Goal: Task Accomplishment & Management: Complete application form

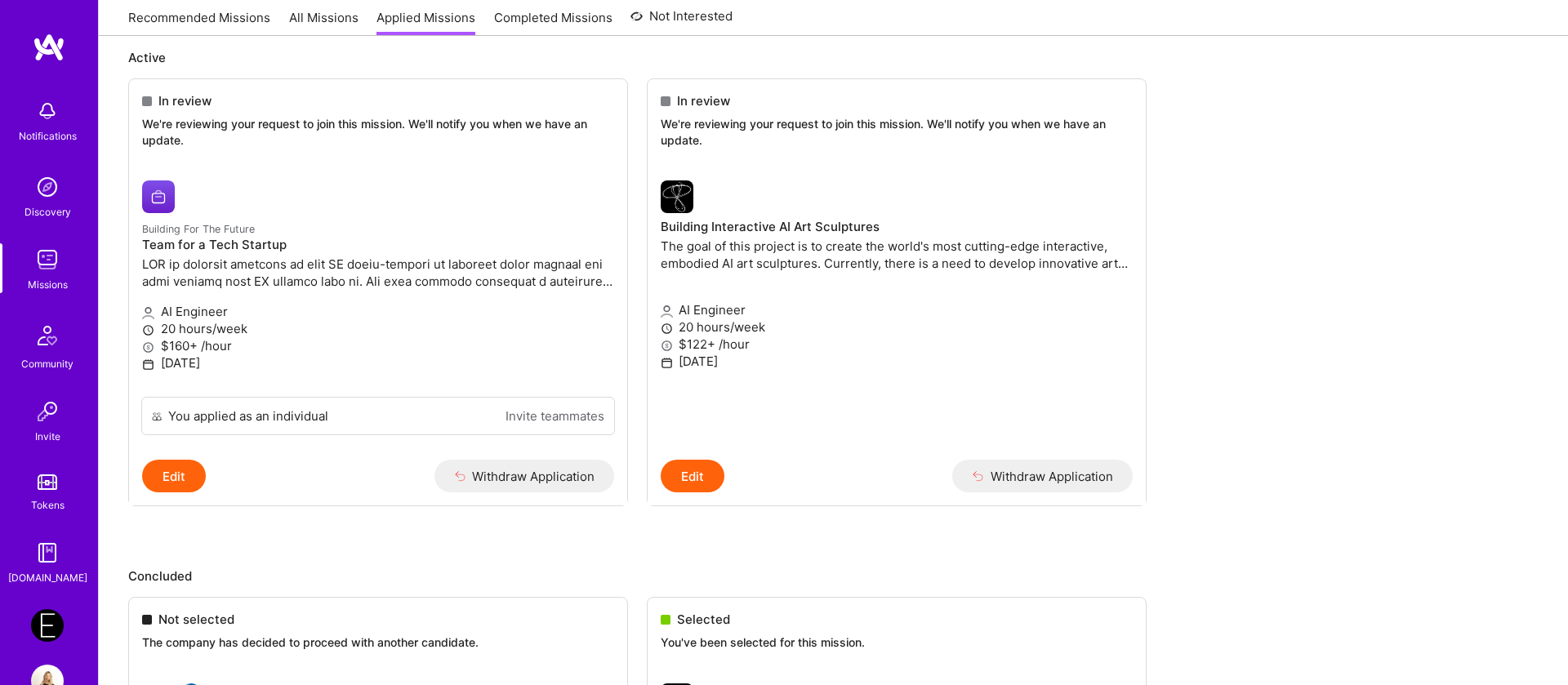
scroll to position [191, 0]
click at [48, 616] on img at bounding box center [47, 625] width 32 height 32
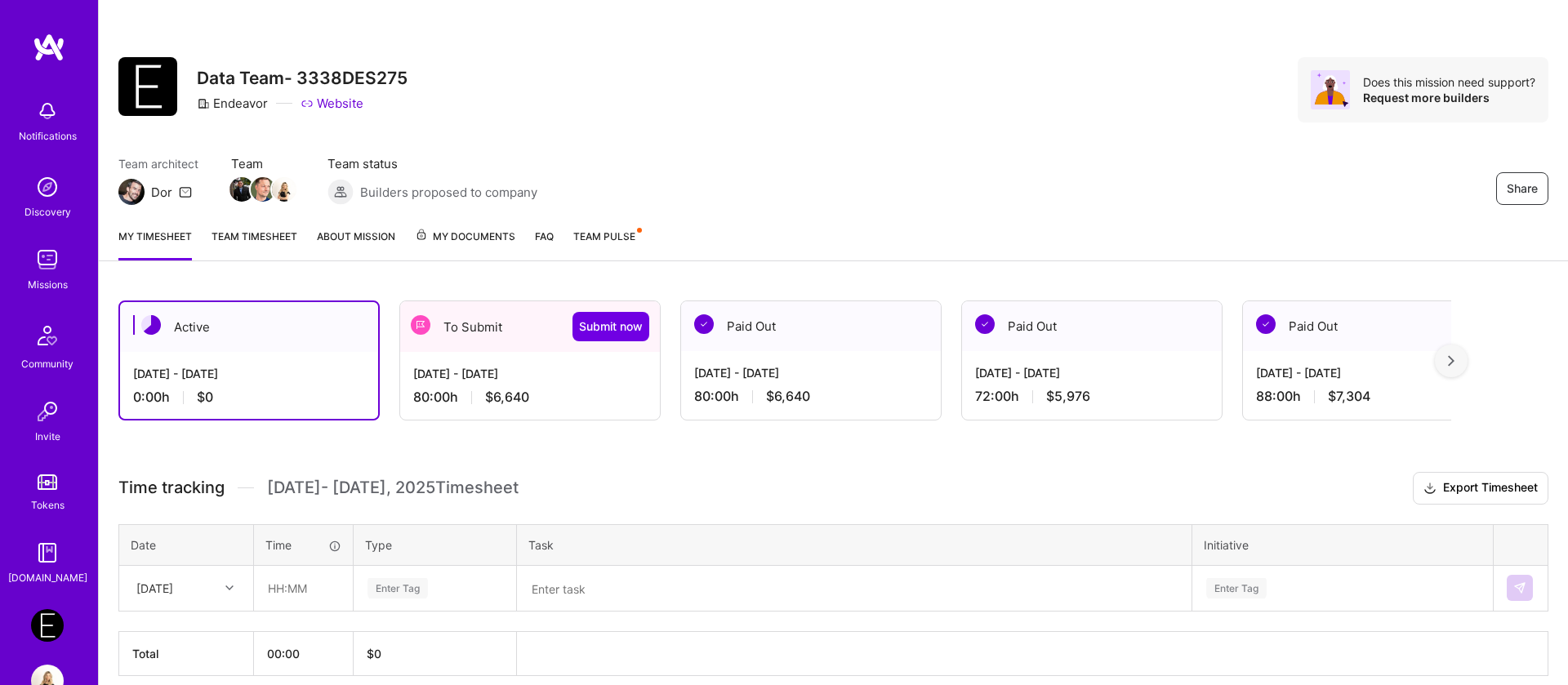
click at [480, 376] on div "[DATE] - [DATE]" at bounding box center [529, 373] width 234 height 18
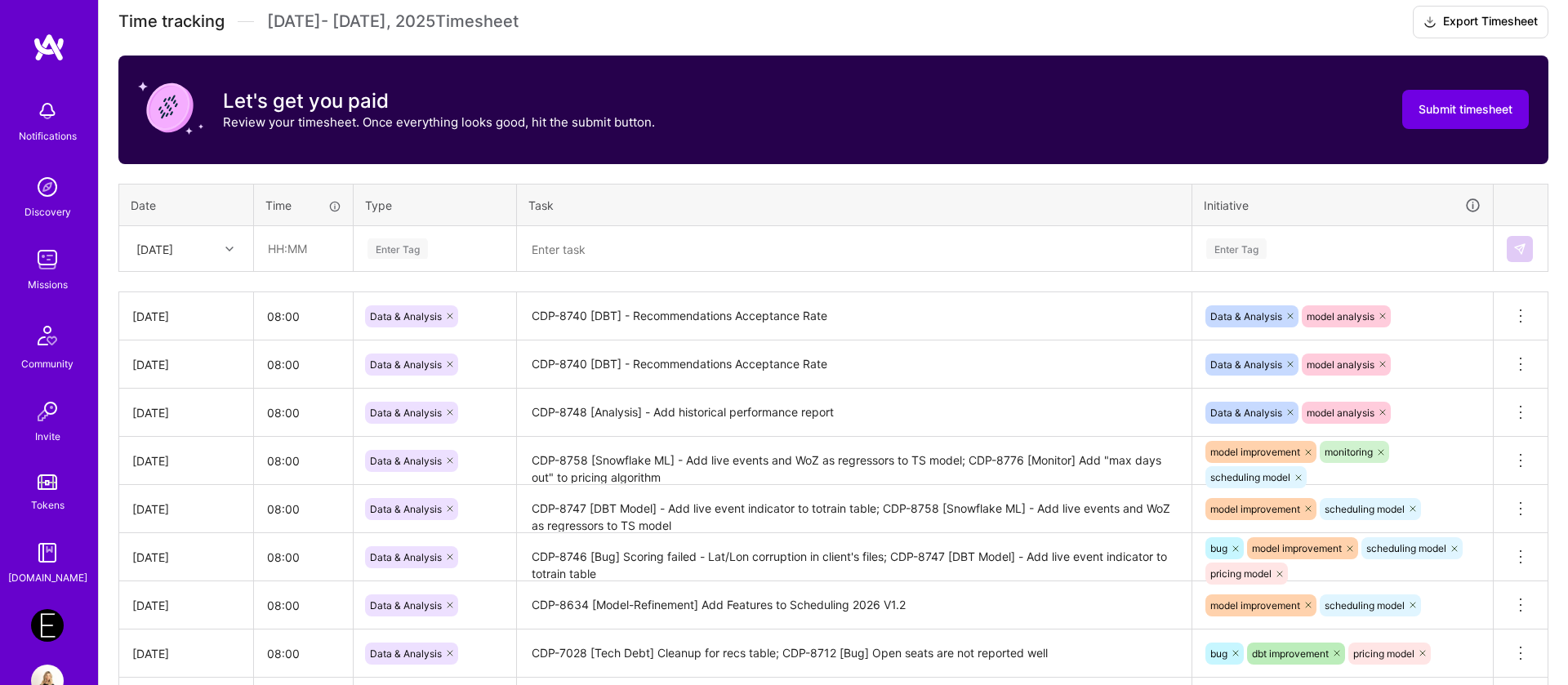
scroll to position [468, 0]
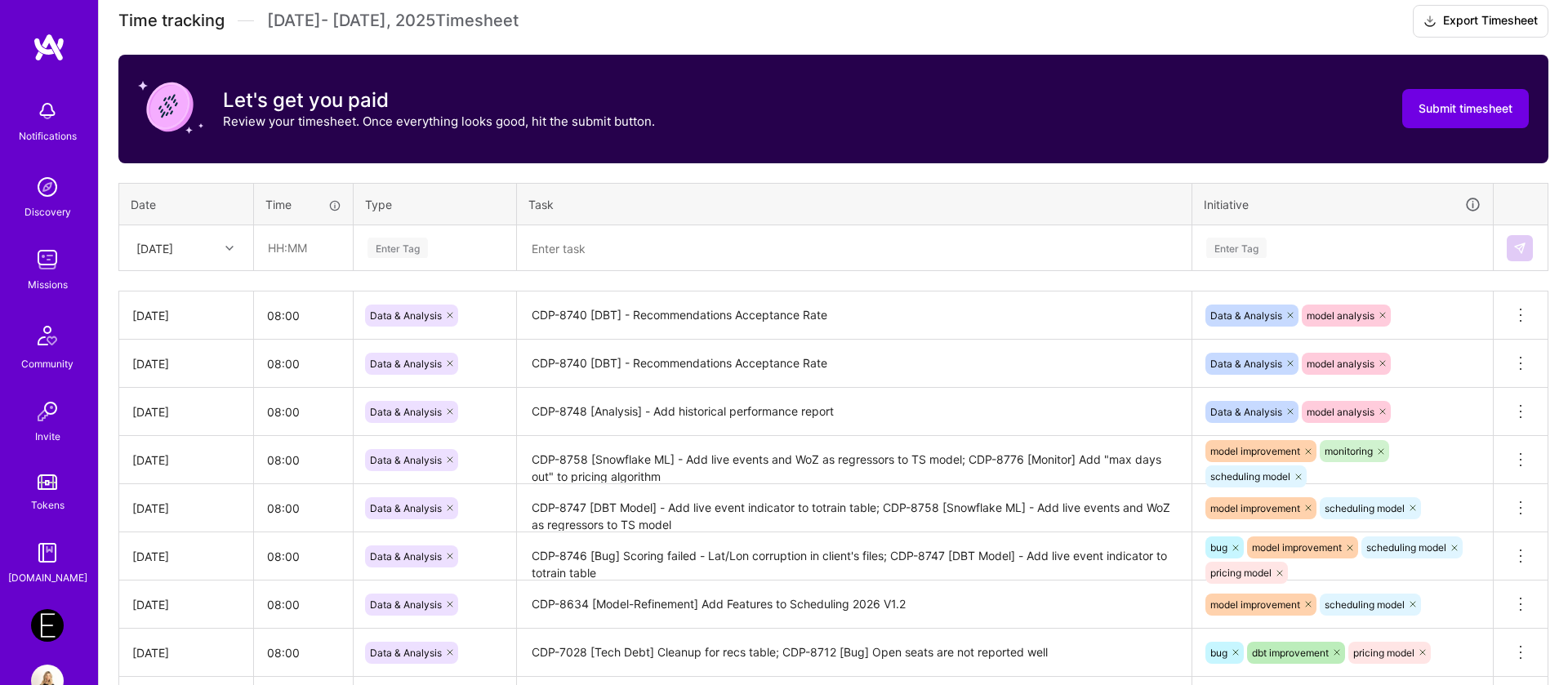
click at [179, 261] on div "[DATE]" at bounding box center [174, 248] width 91 height 27
click at [180, 506] on div "[DATE]" at bounding box center [186, 503] width 132 height 31
click at [295, 253] on input "text" at bounding box center [303, 248] width 97 height 43
type input "08:00"
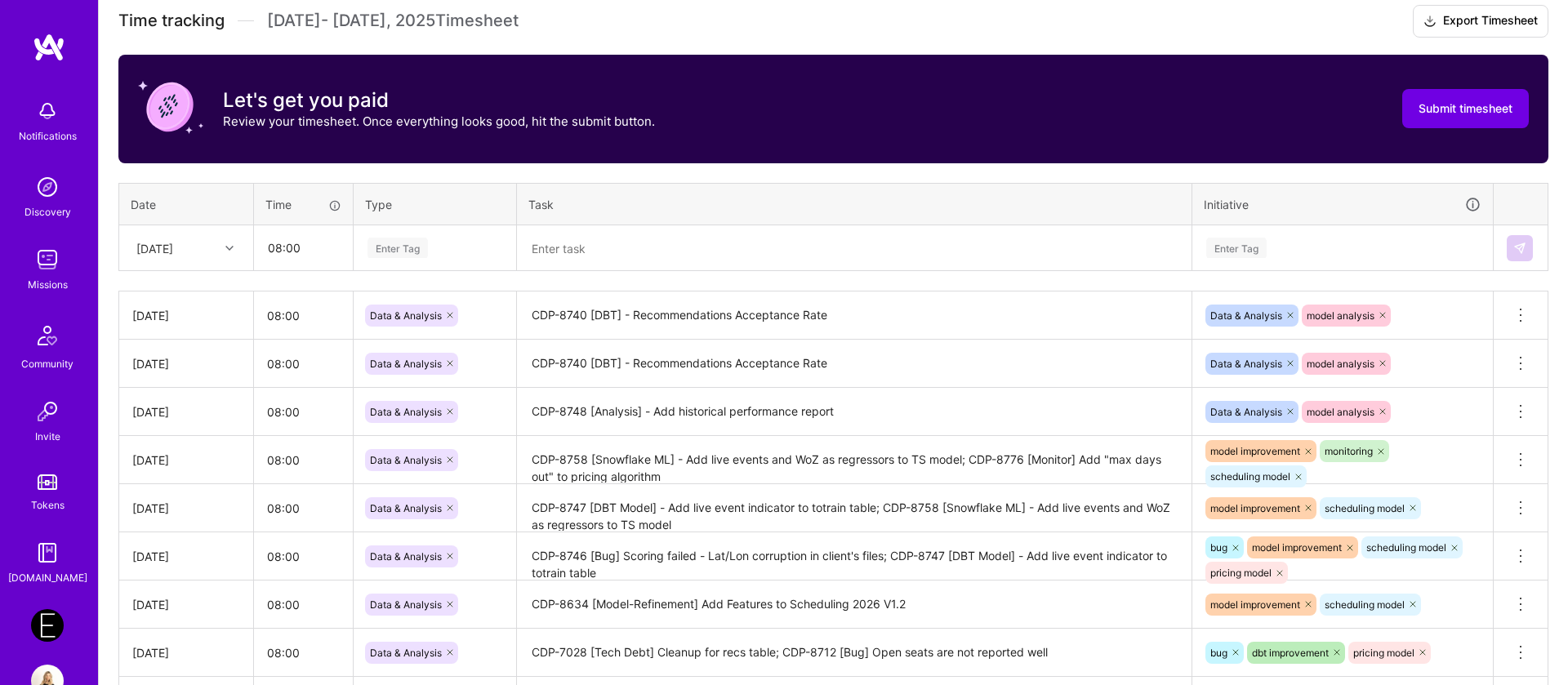
click at [395, 252] on div "Enter Tag" at bounding box center [397, 247] width 60 height 25
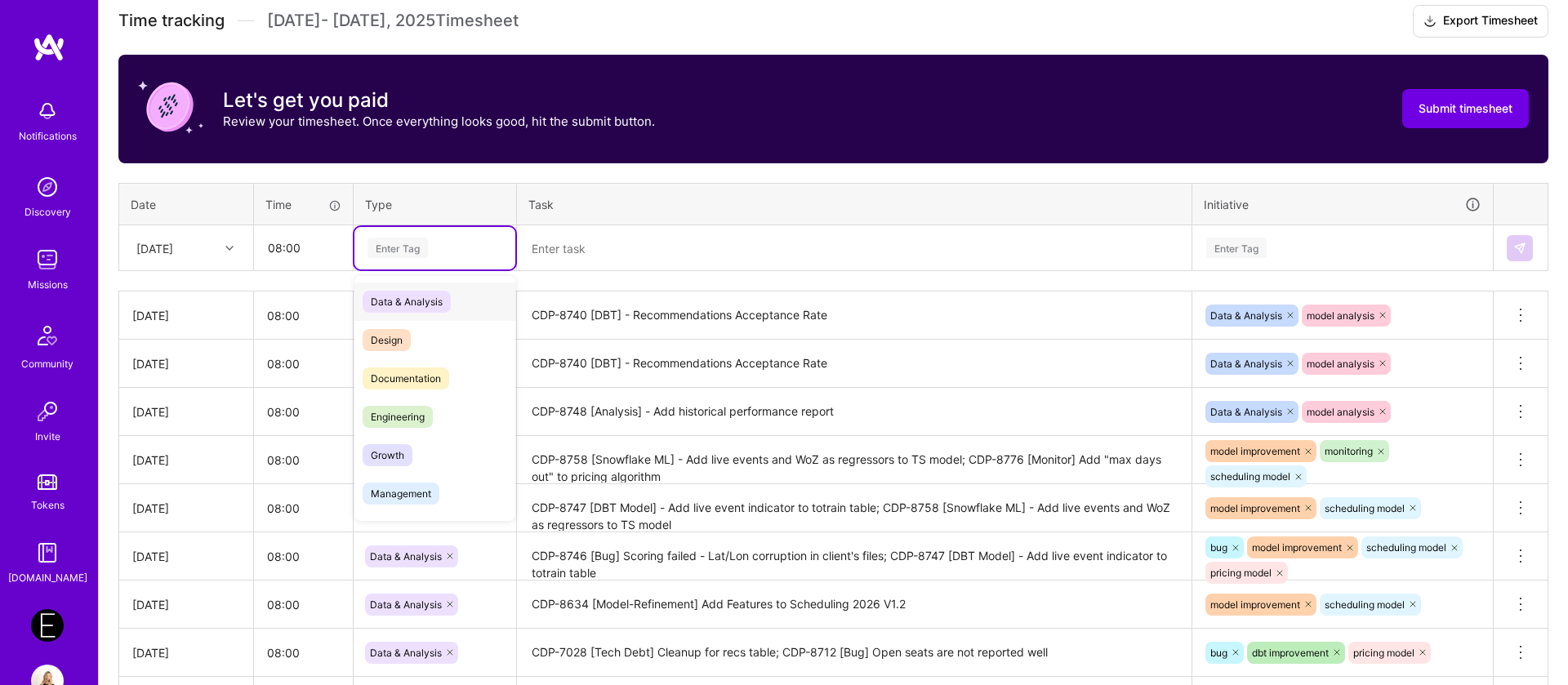
click at [407, 302] on span "Data & Analysis" at bounding box center [406, 302] width 88 height 22
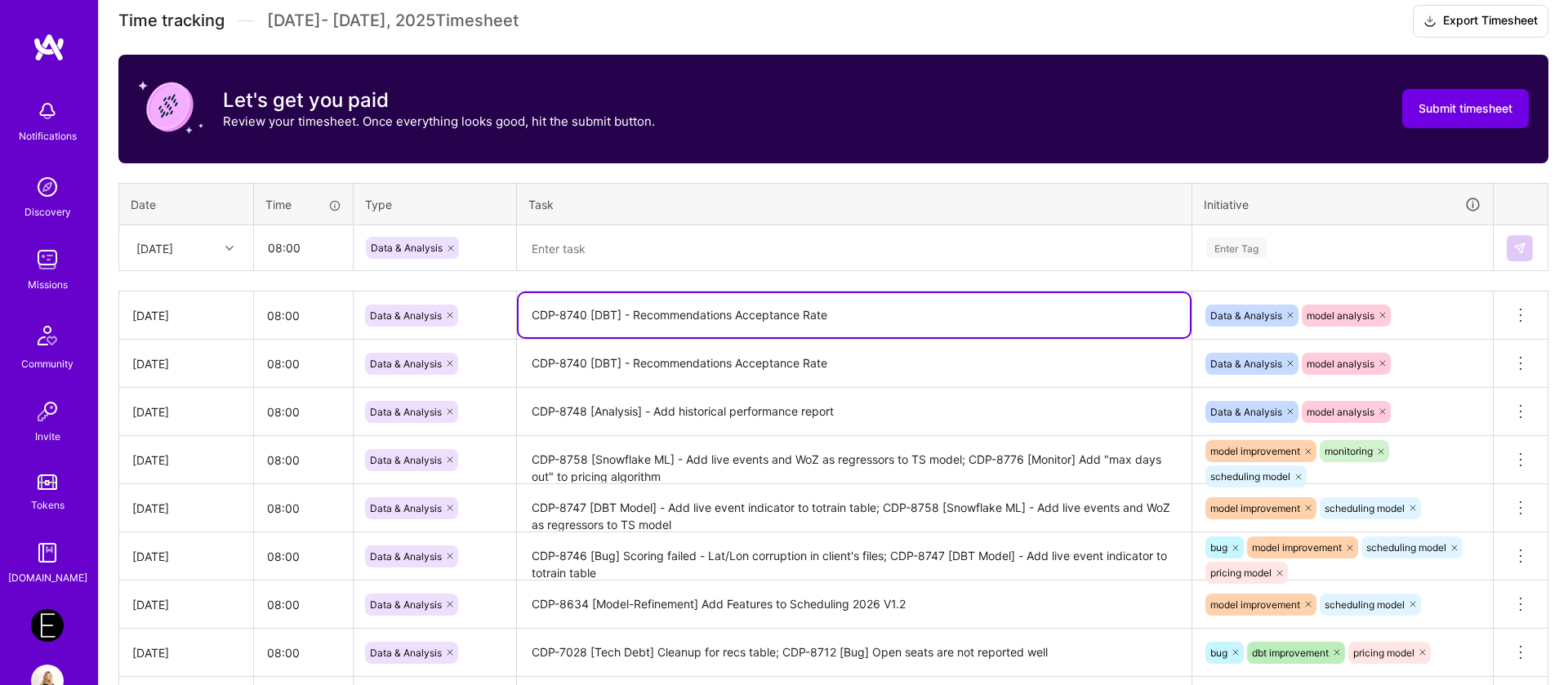
click at [715, 315] on textarea "CDP-8740 [DBT] - Recommendations Acceptance Rate" at bounding box center [854, 315] width 671 height 44
click at [644, 251] on textarea at bounding box center [854, 249] width 671 height 43
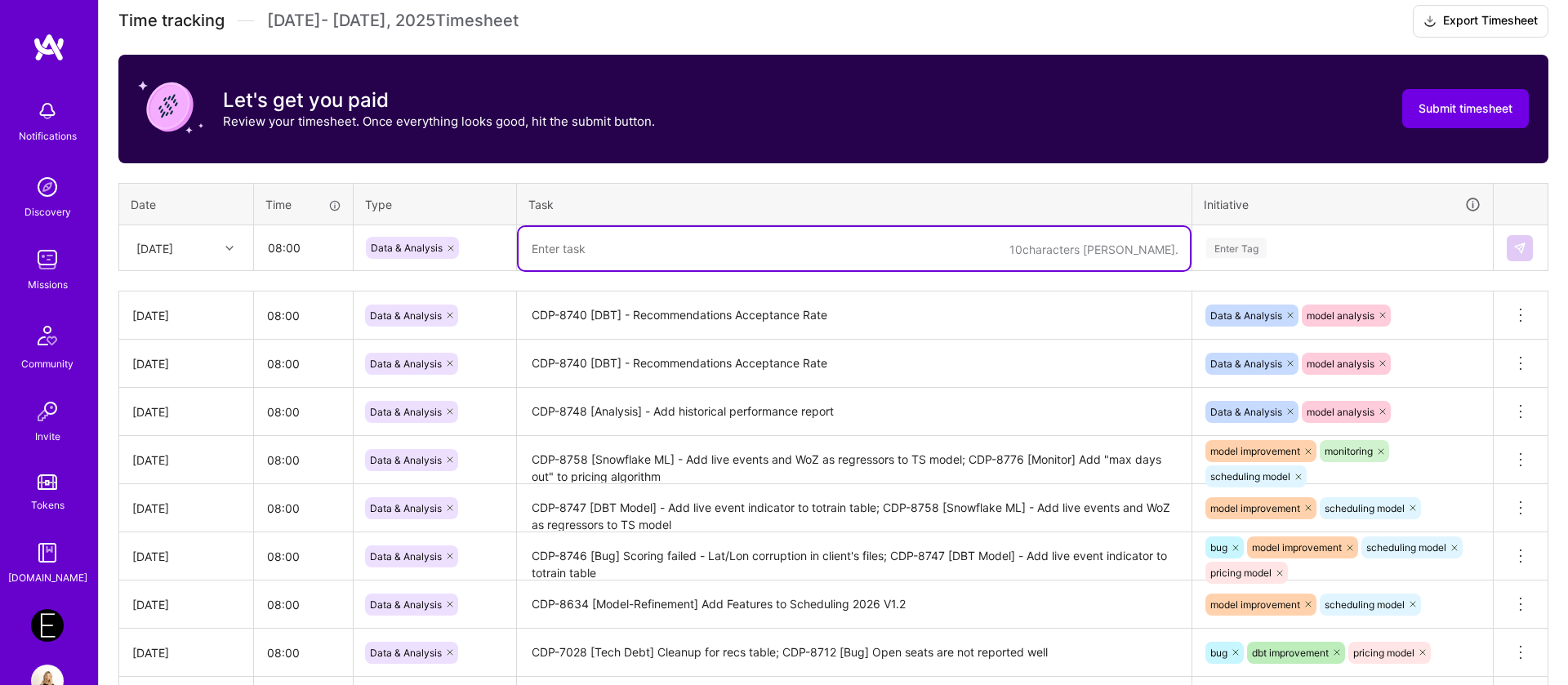
paste textarea "CDP-8740 [DBT] - Recommendations Acceptance Rate"
click at [583, 251] on textarea "CDP-8740 [DBT] - Recommendations Acceptance Rate" at bounding box center [854, 249] width 671 height 43
paste textarea "[DBT] - Add historical"
drag, startPoint x: 850, startPoint y: 250, endPoint x: 635, endPoint y: 248, distance: 215.0
type textarea "CDP-8741 [DBT] - Add historical Recommendations Acceptance Rate"
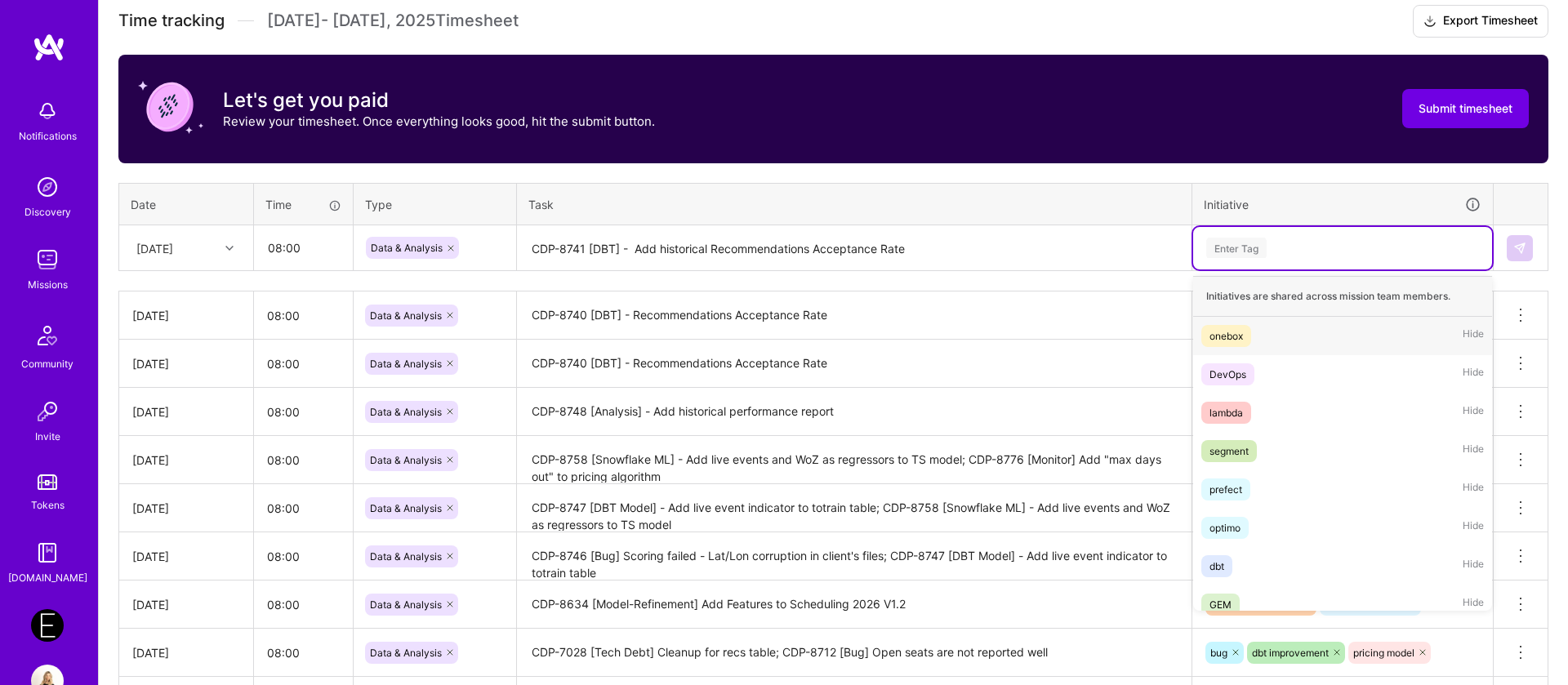
click at [1231, 244] on div "Enter Tag" at bounding box center [1235, 247] width 60 height 25
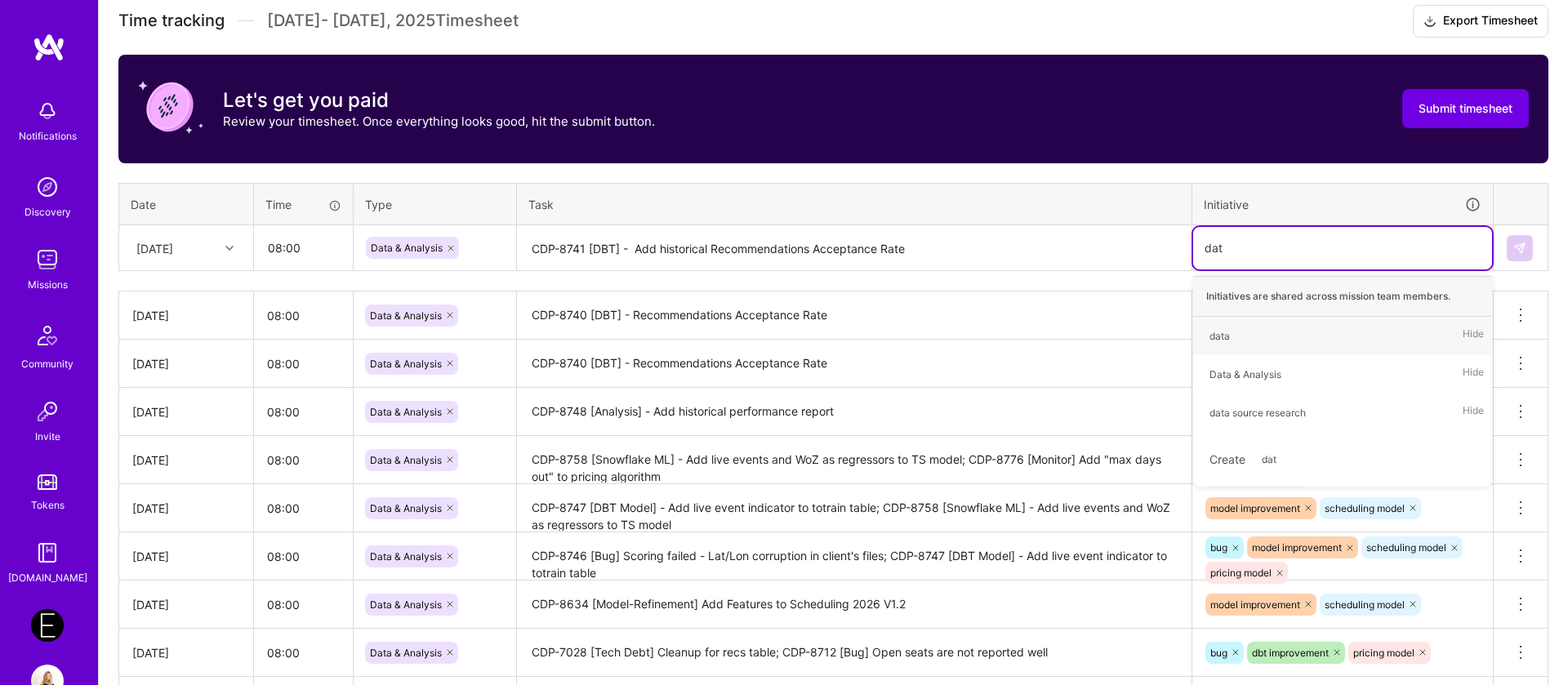
type input "data"
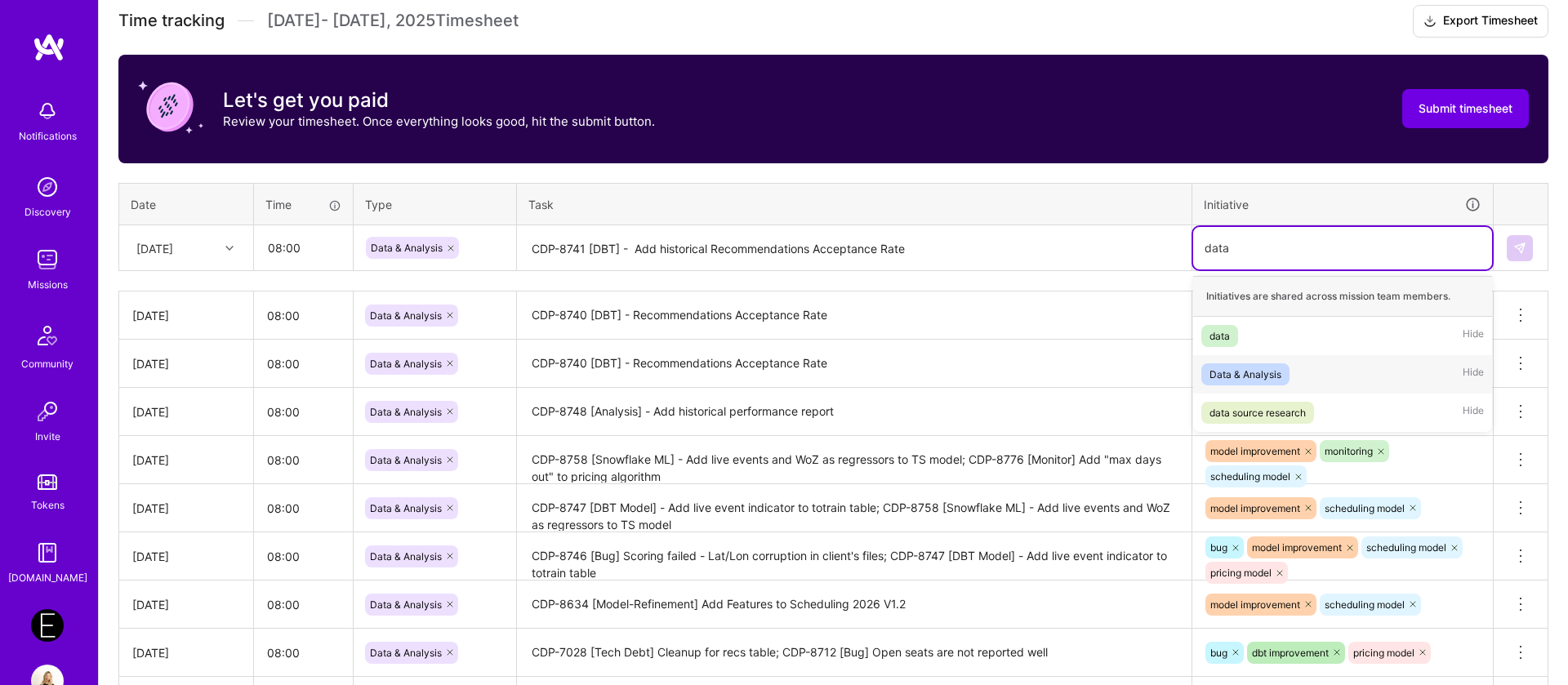
click at [1257, 373] on div "Data & Analysis" at bounding box center [1246, 374] width 72 height 18
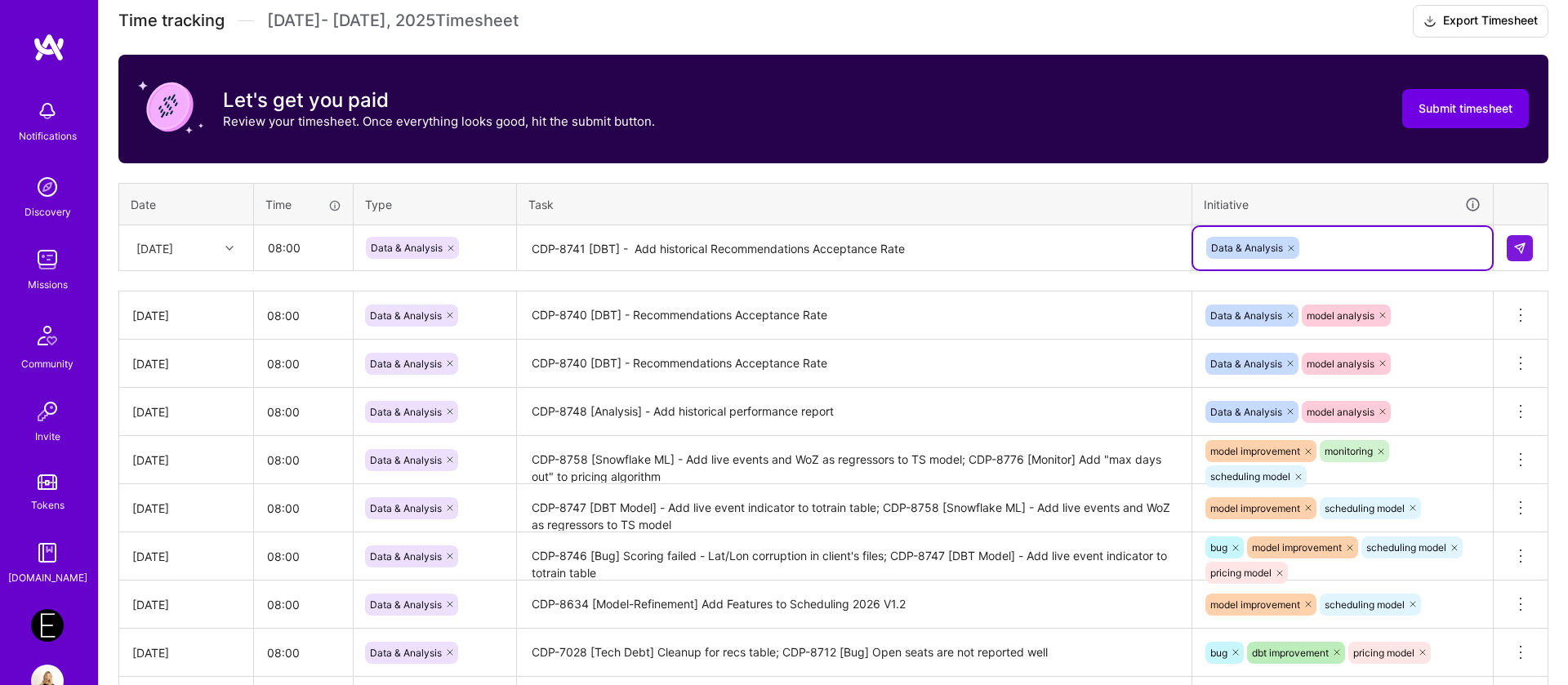
type input ","
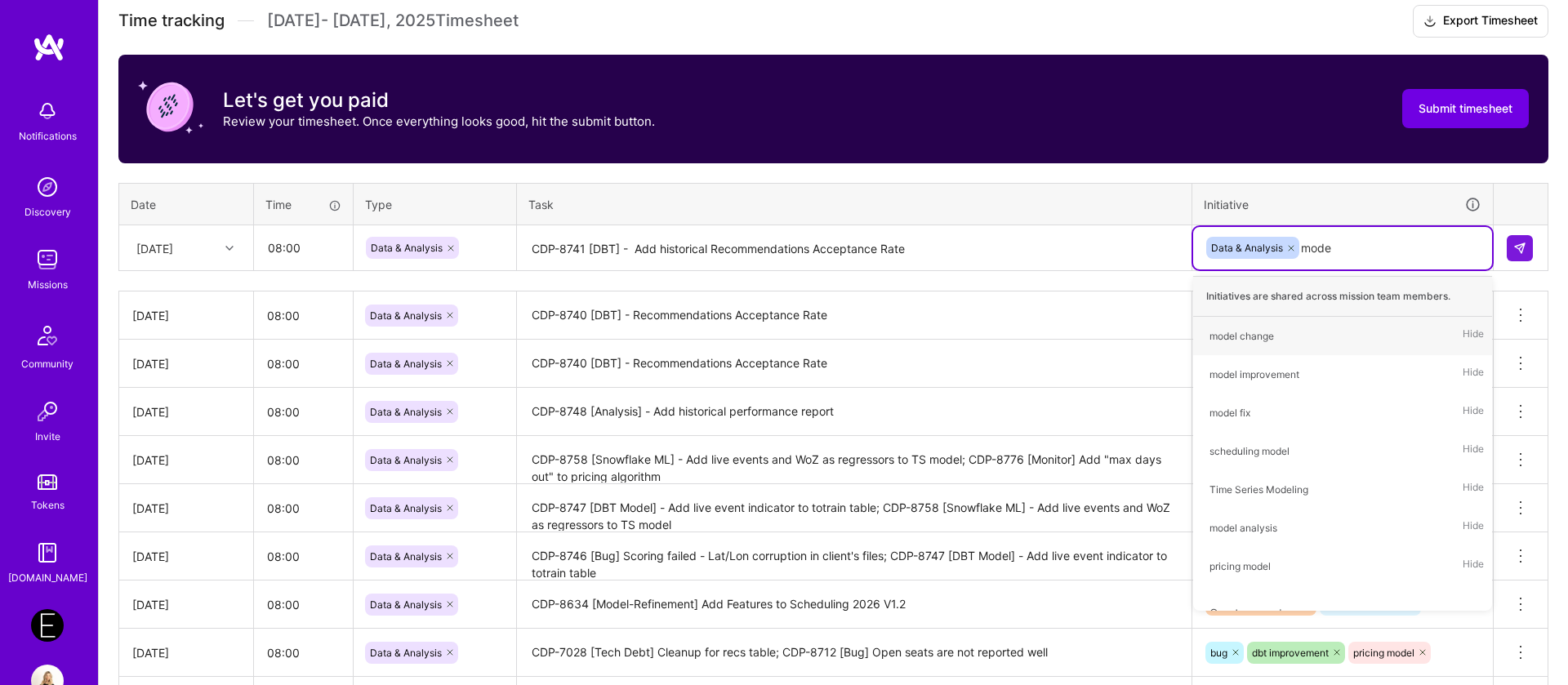
type input "model"
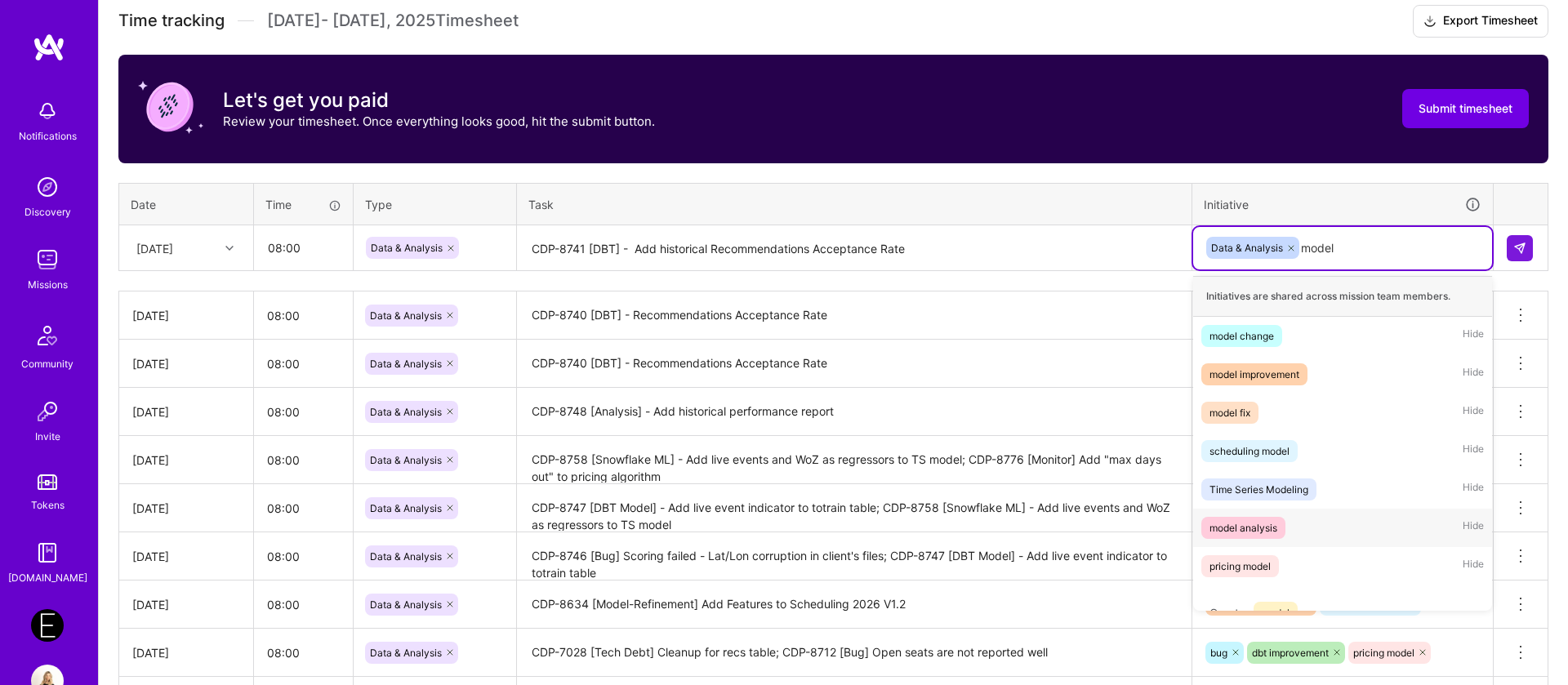
click at [1267, 520] on div "model analysis" at bounding box center [1243, 528] width 67 height 18
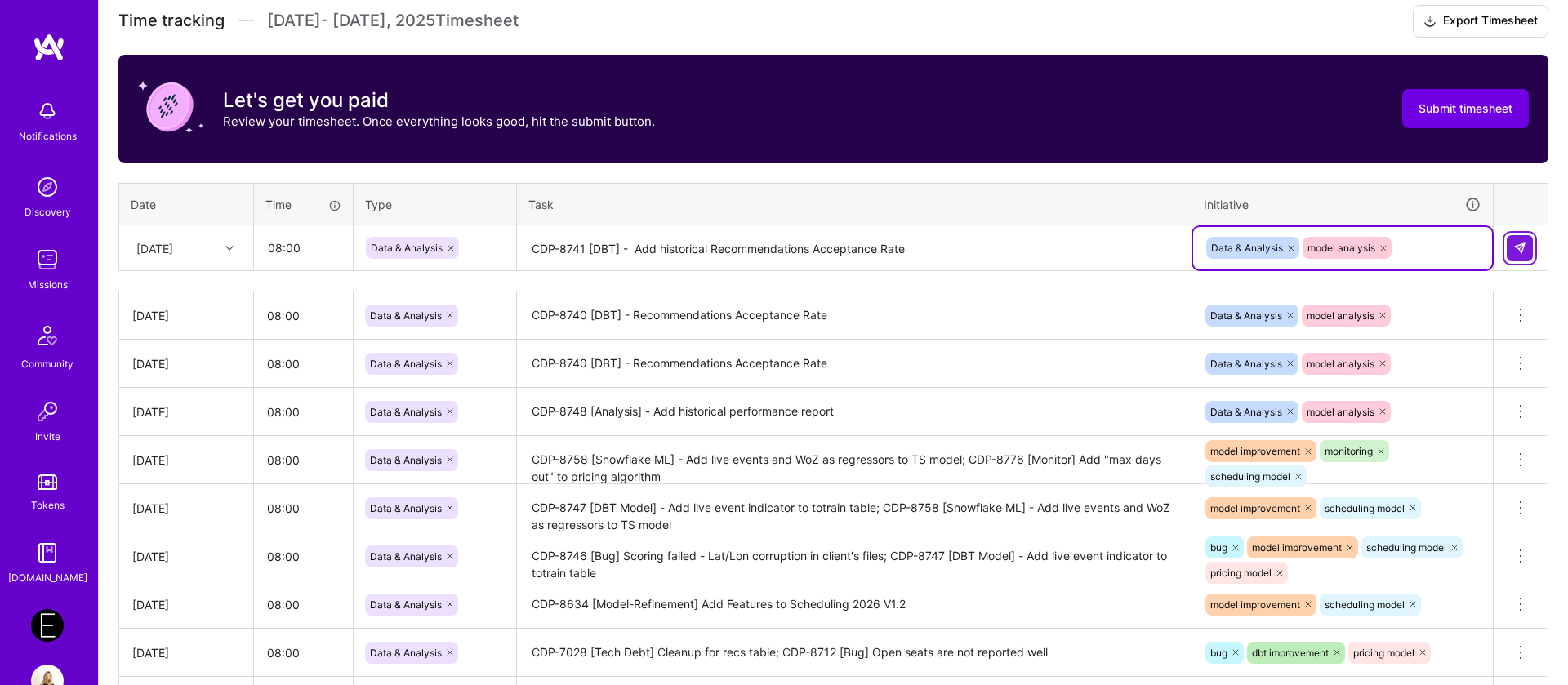
click at [1525, 242] on img at bounding box center [1519, 249] width 13 height 13
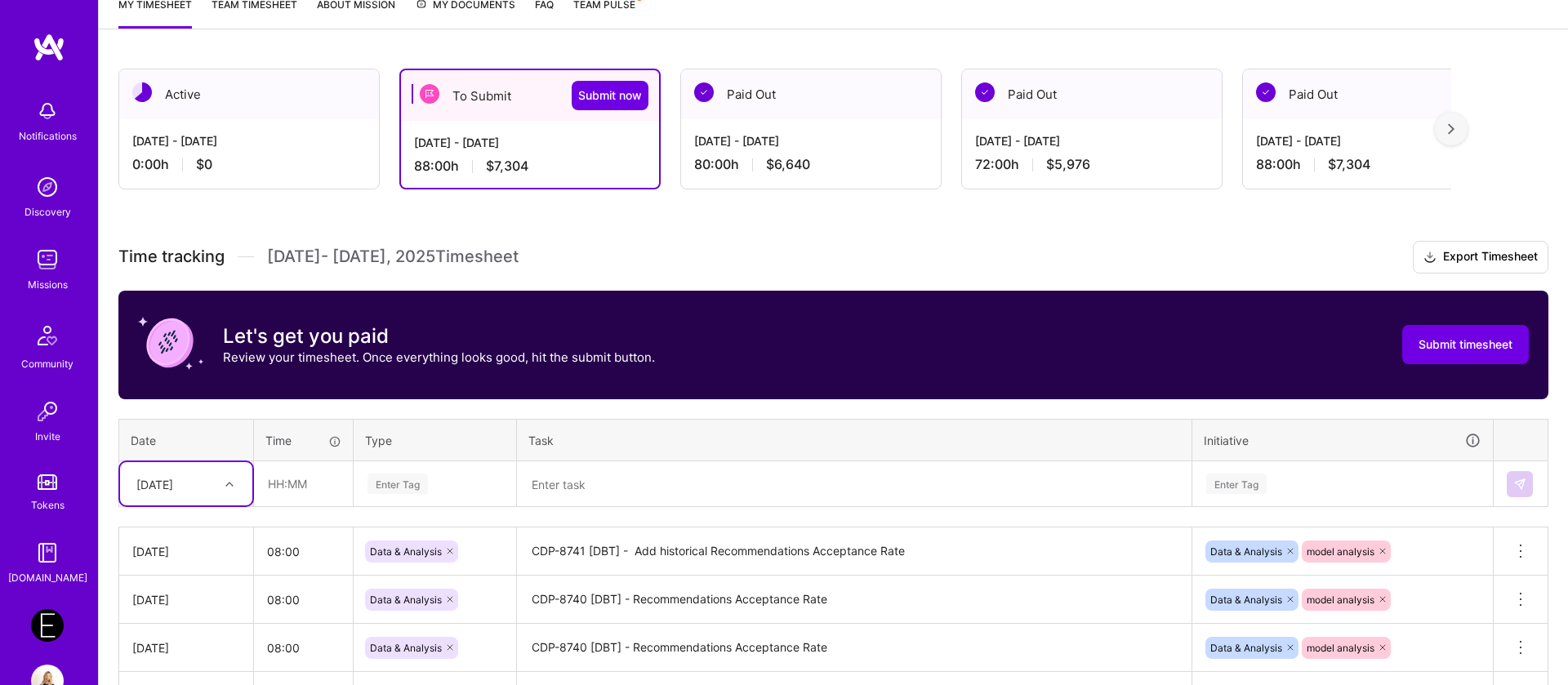
scroll to position [144, 0]
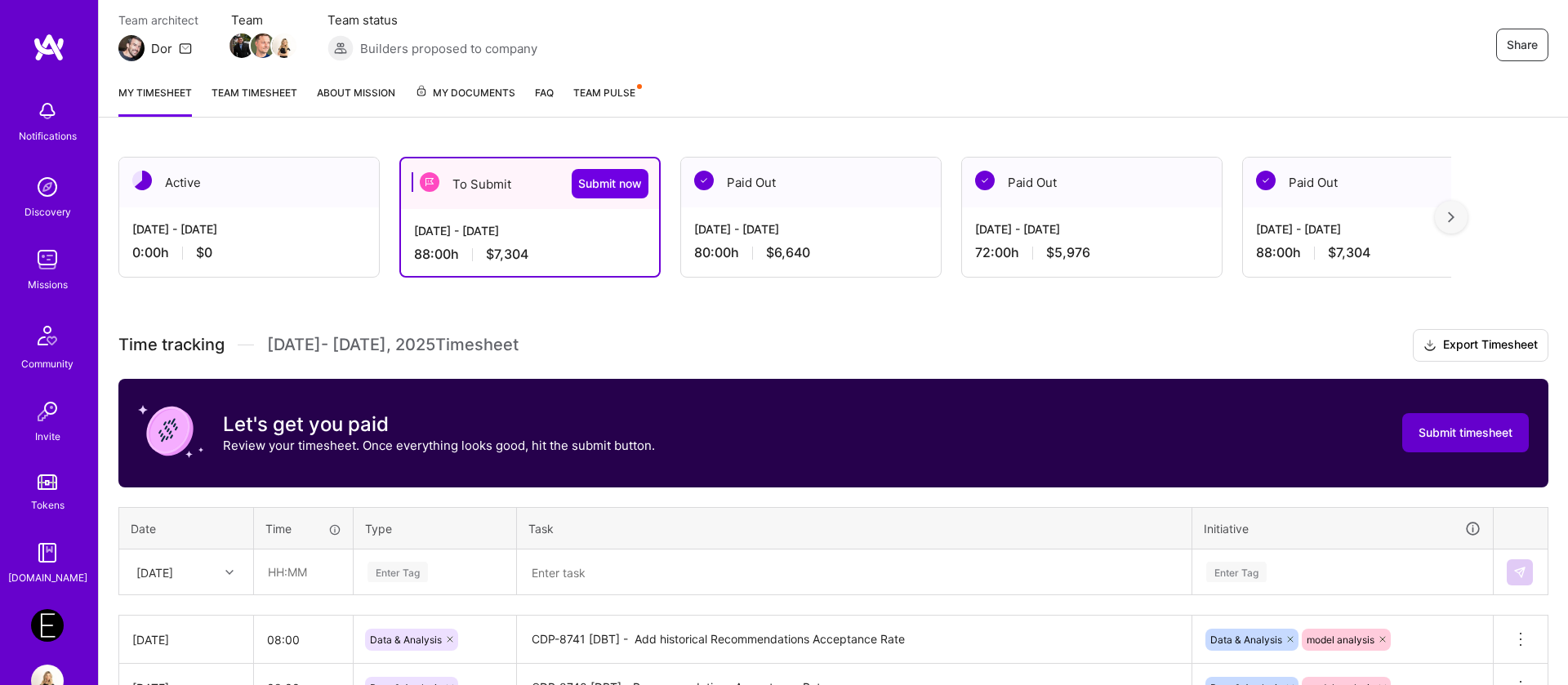
click at [1479, 435] on span "Submit timesheet" at bounding box center [1465, 433] width 94 height 17
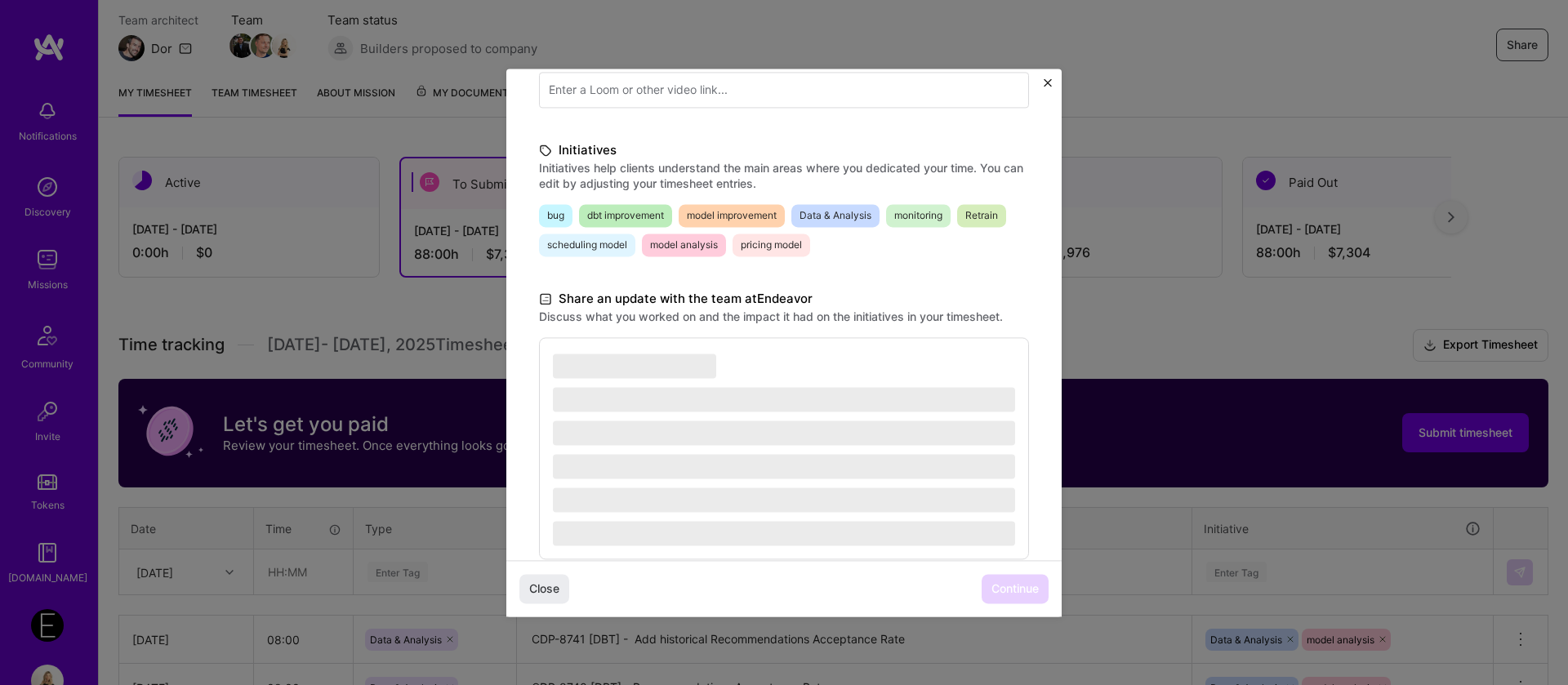
scroll to position [320, 0]
click at [723, 413] on div "‌ ‌ ‌ ‌ ‌ ‌" at bounding box center [784, 446] width 490 height 222
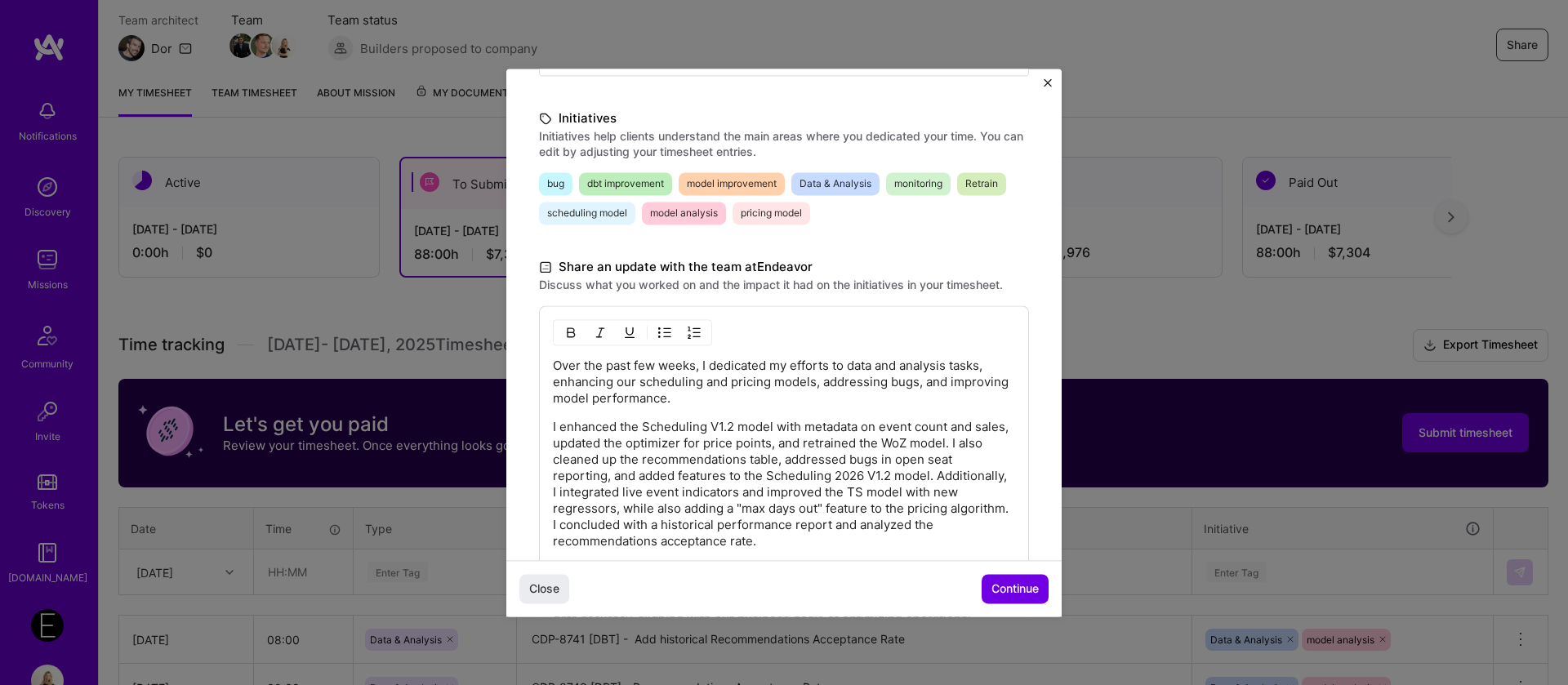
scroll to position [356, 0]
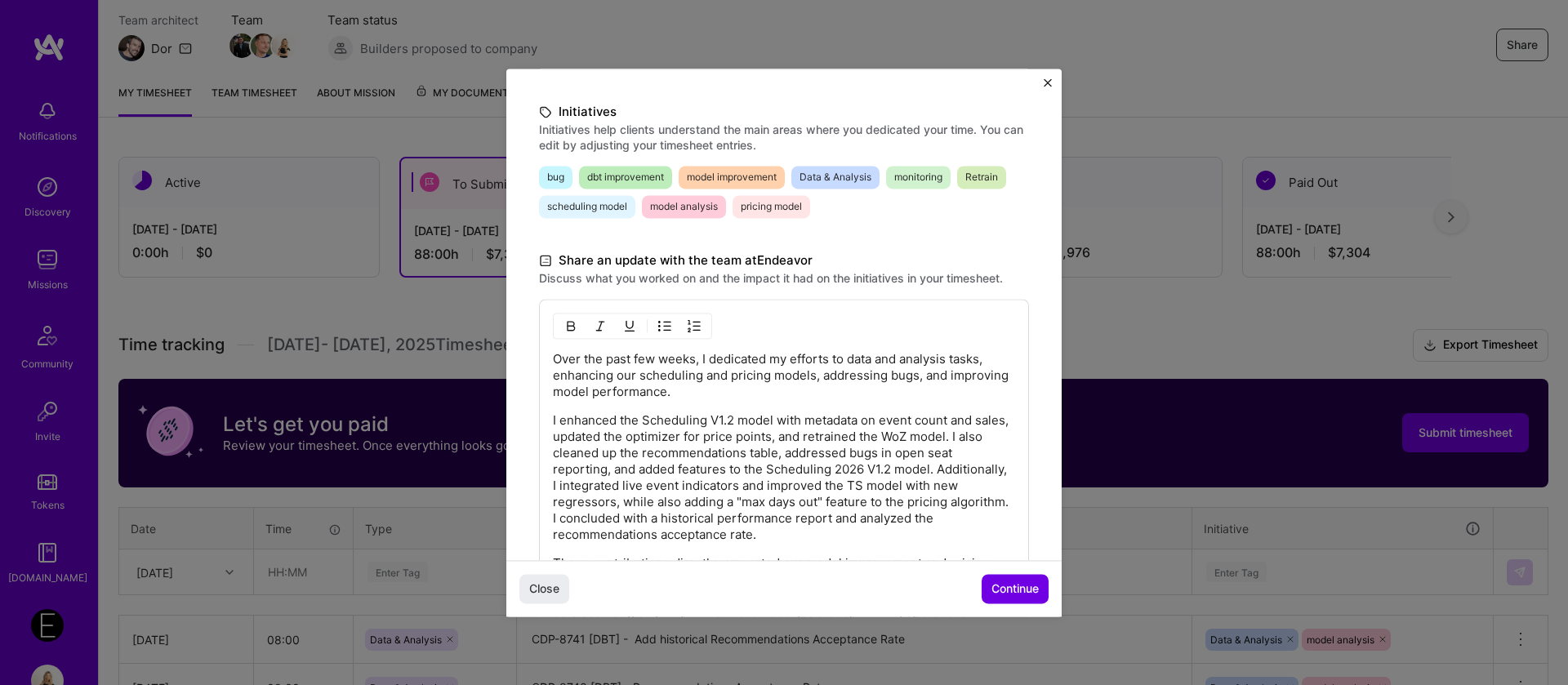
click at [646, 356] on p "Over the past few weeks, I dedicated my efforts to data and analysis tasks, enh…" at bounding box center [784, 375] width 462 height 49
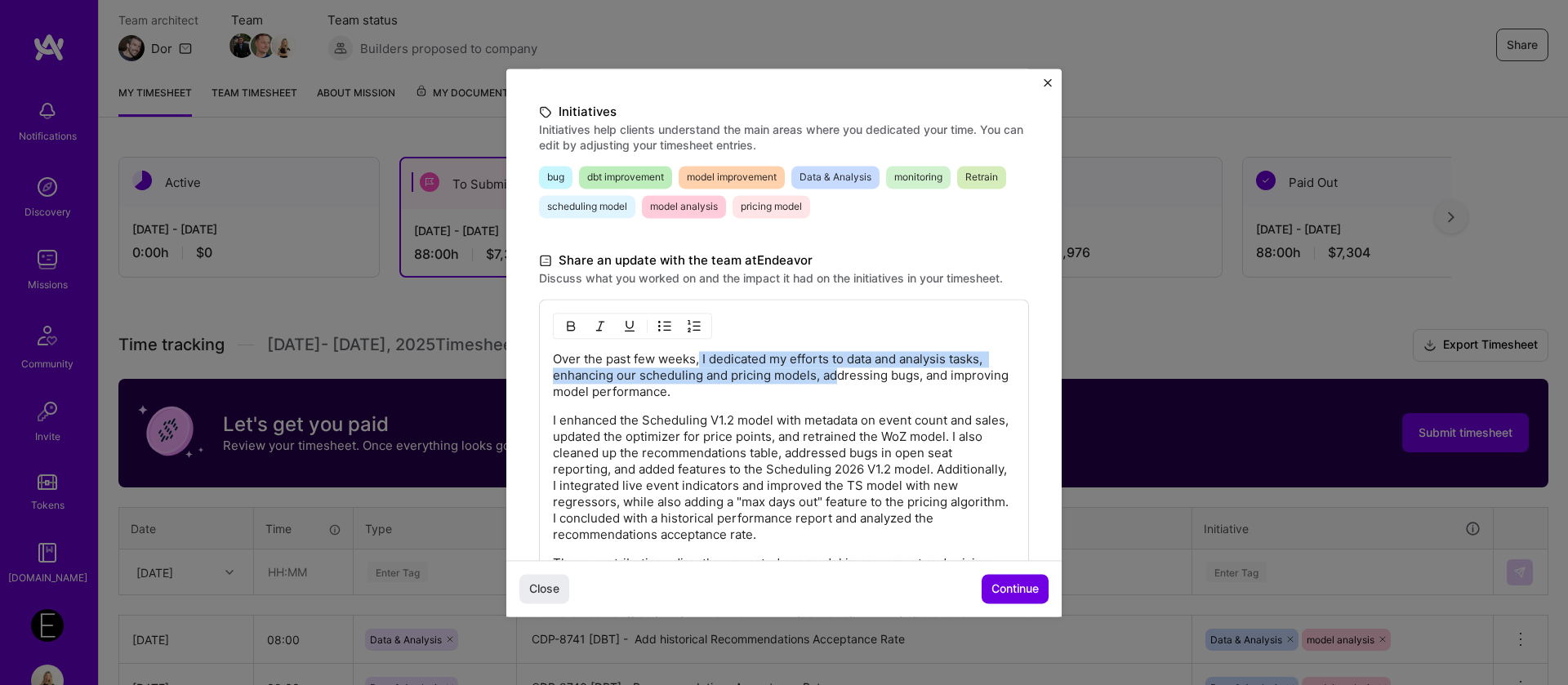
drag, startPoint x: 700, startPoint y: 363, endPoint x: 833, endPoint y: 369, distance: 133.1
click at [833, 369] on p "Over the past few weeks, I dedicated my efforts to data and analysis tasks, enh…" at bounding box center [784, 375] width 462 height 49
click at [850, 354] on p "Over the past few weeks, I dedicated my efforts to data and analysis tasks, enh…" at bounding box center [784, 375] width 462 height 49
drag, startPoint x: 850, startPoint y: 360, endPoint x: 560, endPoint y: 422, distance: 296.6
click at [560, 422] on div "Over the past few weeks, I dedicated my efforts to data and analysis tasks, enh…" at bounding box center [784, 494] width 462 height 286
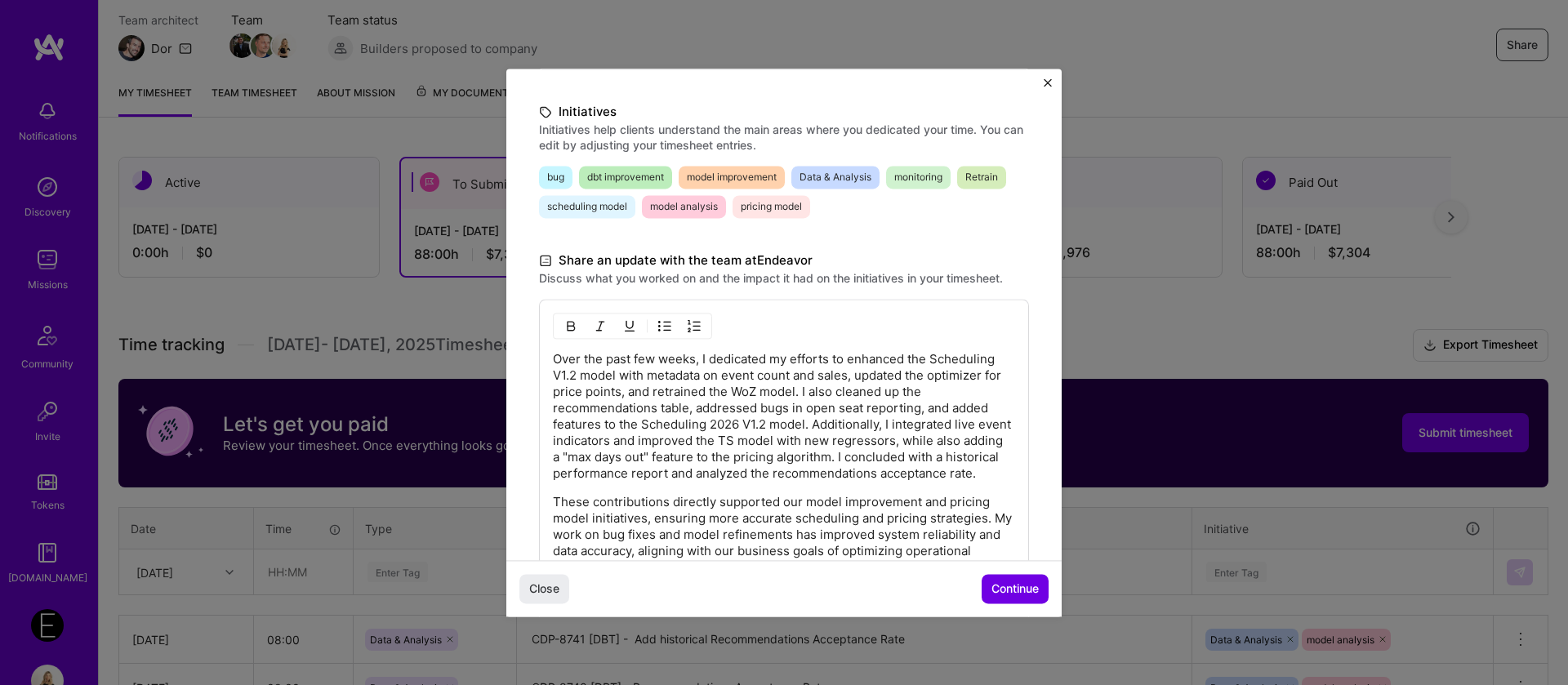
click at [882, 357] on p "Over the past few weeks, I dedicated my efforts to enhanced the Scheduling V1.2…" at bounding box center [784, 416] width 462 height 130
click at [898, 375] on p "Over the past few weeks, I dedicated my efforts to enhancing the Scheduling V1.…" at bounding box center [784, 416] width 462 height 130
click at [688, 394] on p "Over the past few weeks, I dedicated my efforts to enhancing the Scheduling V1.…" at bounding box center [784, 416] width 462 height 130
click at [650, 404] on p "Over the past few weeks, I dedicated my efforts to enhancing the Scheduling V1.…" at bounding box center [784, 416] width 462 height 130
drag, startPoint x: 816, startPoint y: 422, endPoint x: 817, endPoint y: 444, distance: 22.0
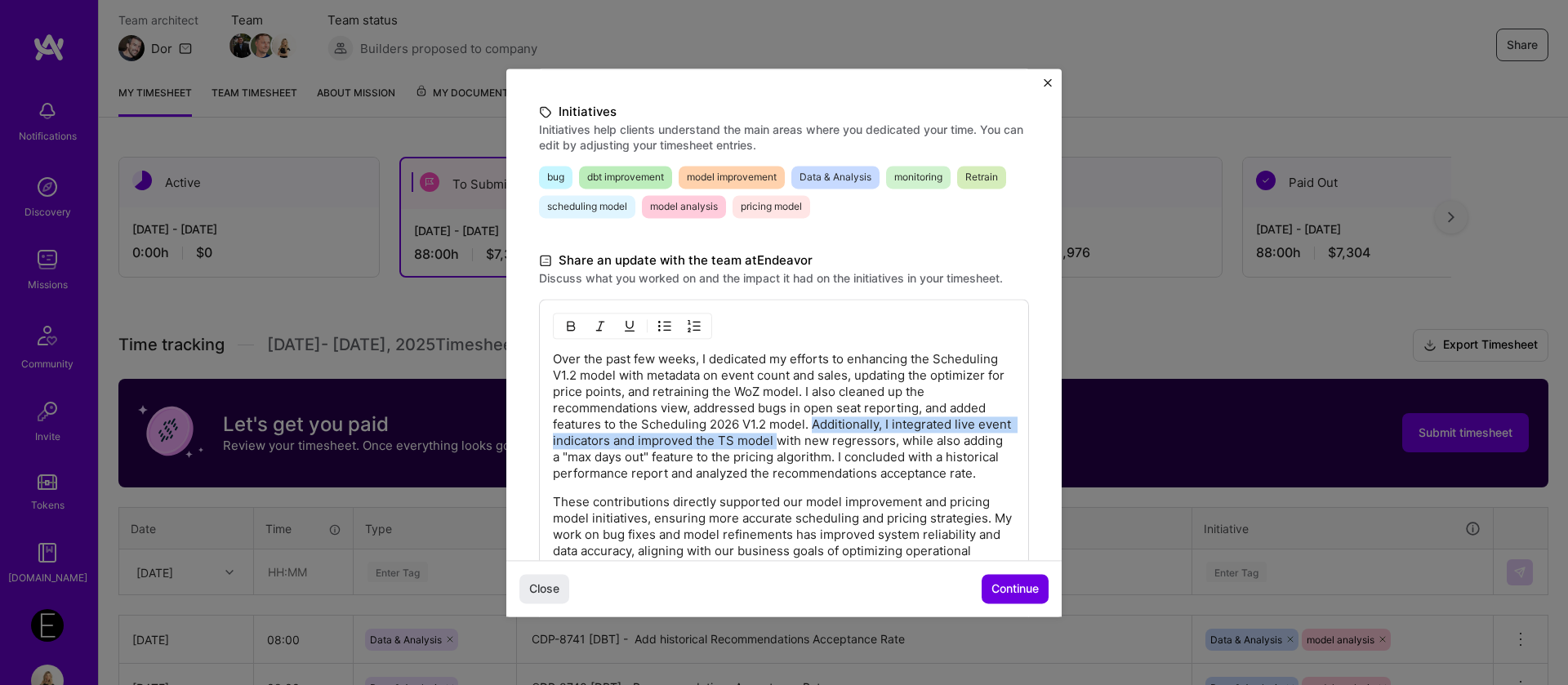
click at [817, 444] on p "Over the past few weeks, I dedicated my efforts to enhancing the Scheduling V1.…" at bounding box center [784, 416] width 462 height 130
click at [763, 446] on p "Over the past few weeks, I dedicated my efforts to enhancing the Scheduling V1.…" at bounding box center [784, 416] width 462 height 130
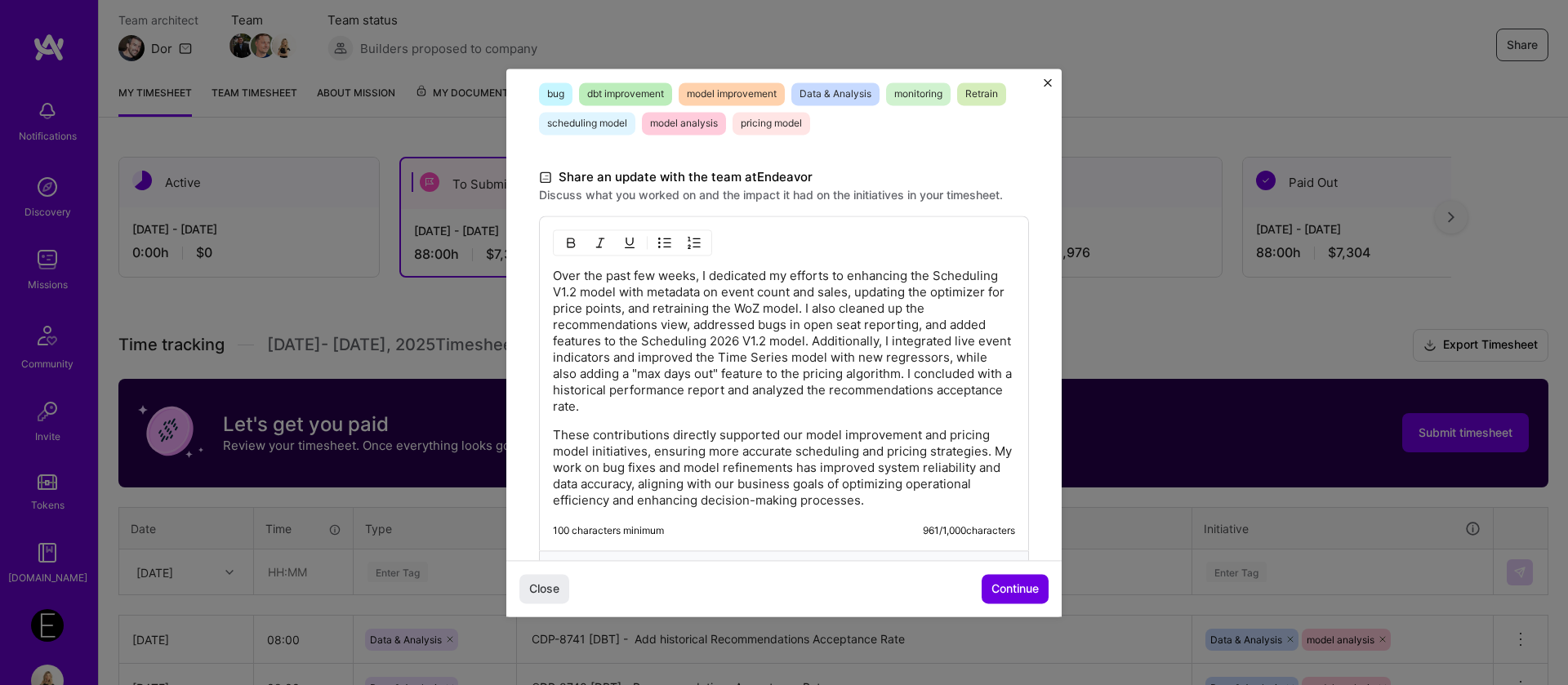
scroll to position [441, 0]
drag, startPoint x: 558, startPoint y: 433, endPoint x: 937, endPoint y: 495, distance: 384.0
click at [937, 495] on div "Over the past few weeks, I dedicated my efforts to enhancing the Scheduling V1.…" at bounding box center [784, 404] width 490 height 380
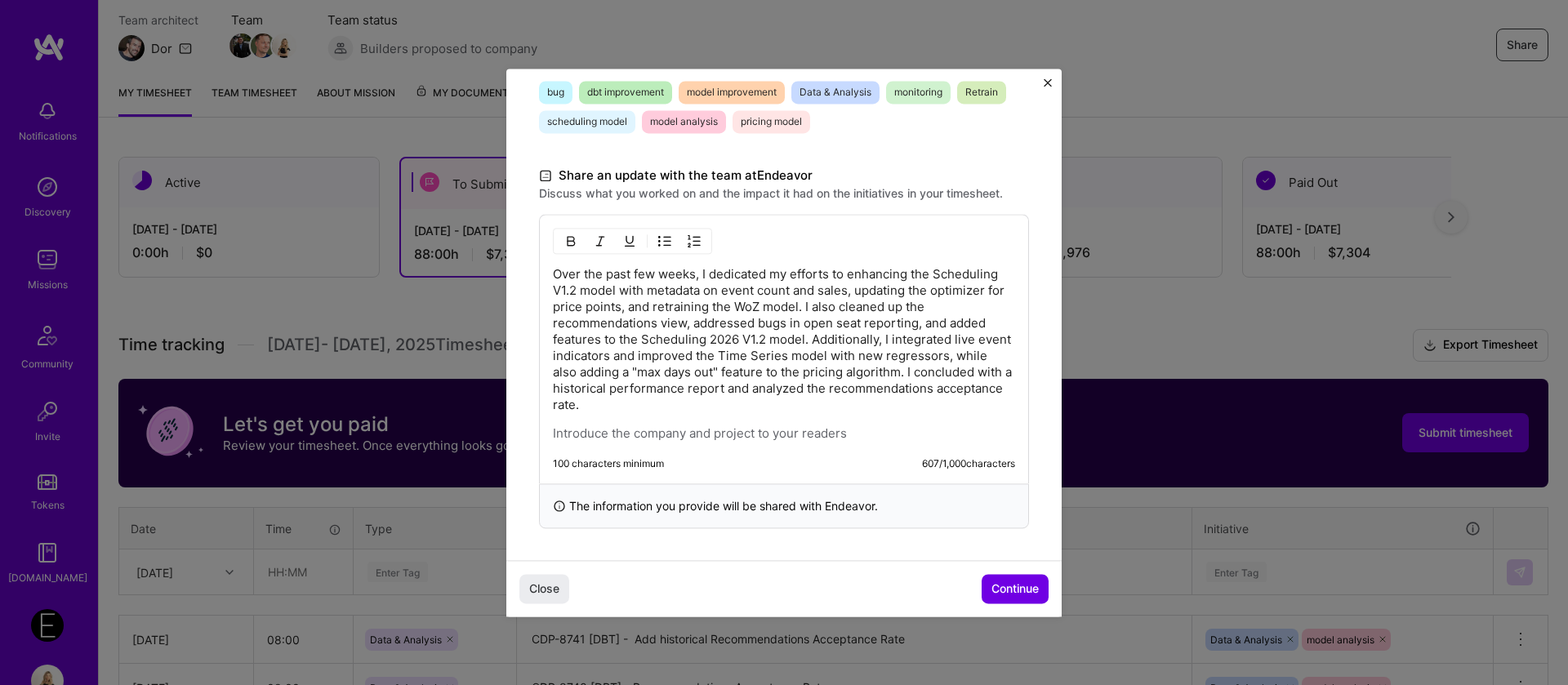
scroll to position [414, 0]
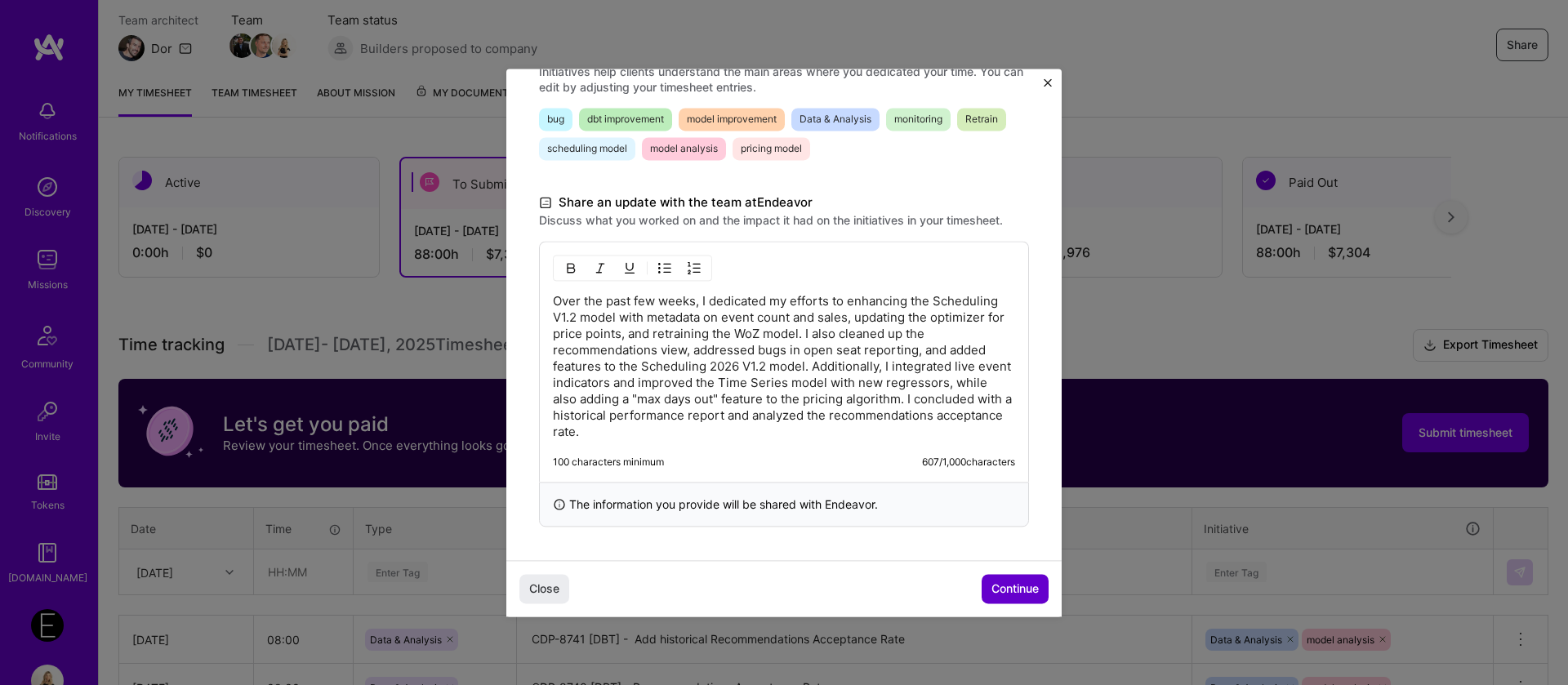
click at [1011, 581] on span "Continue" at bounding box center [1015, 589] width 47 height 17
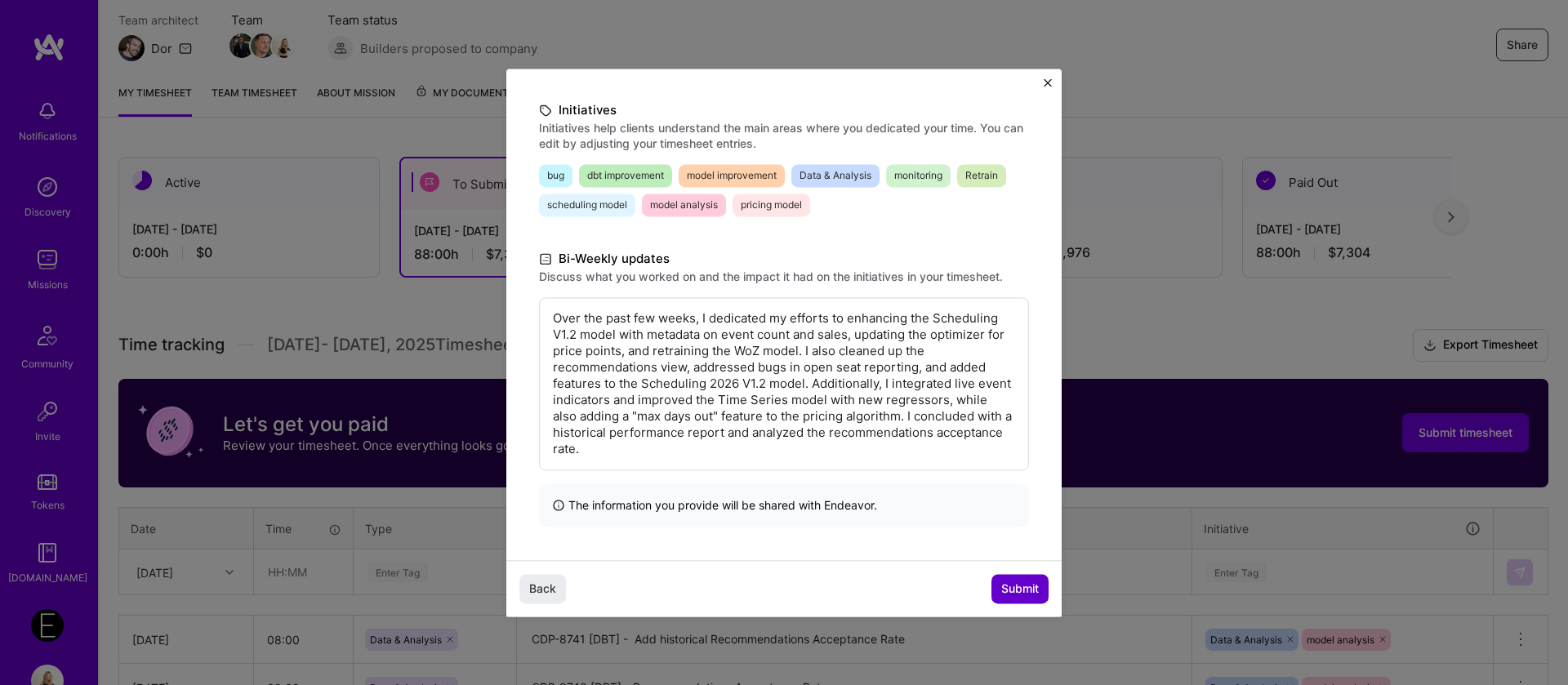
scroll to position [194, 0]
click at [1014, 581] on span "Submit" at bounding box center [1019, 589] width 38 height 17
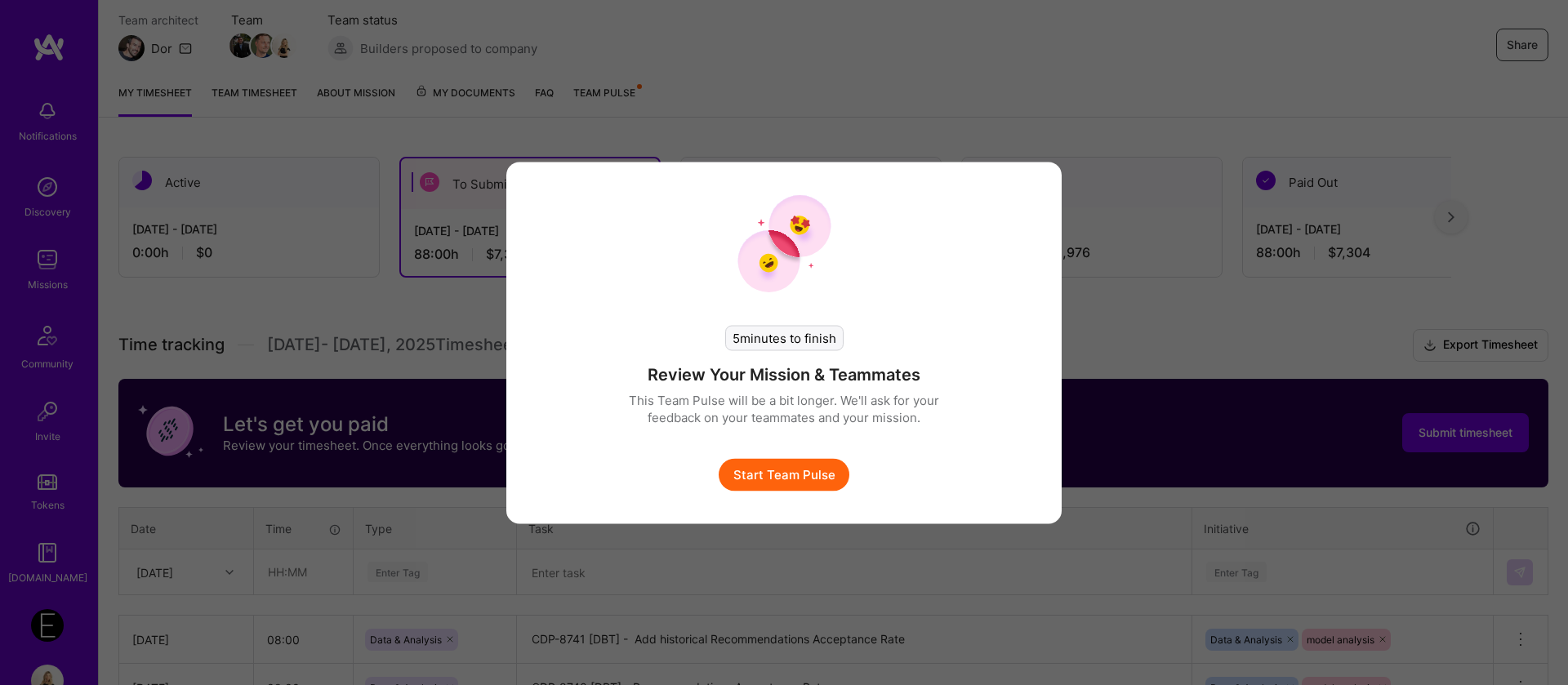
click at [799, 470] on button "Start Team Pulse" at bounding box center [784, 474] width 130 height 32
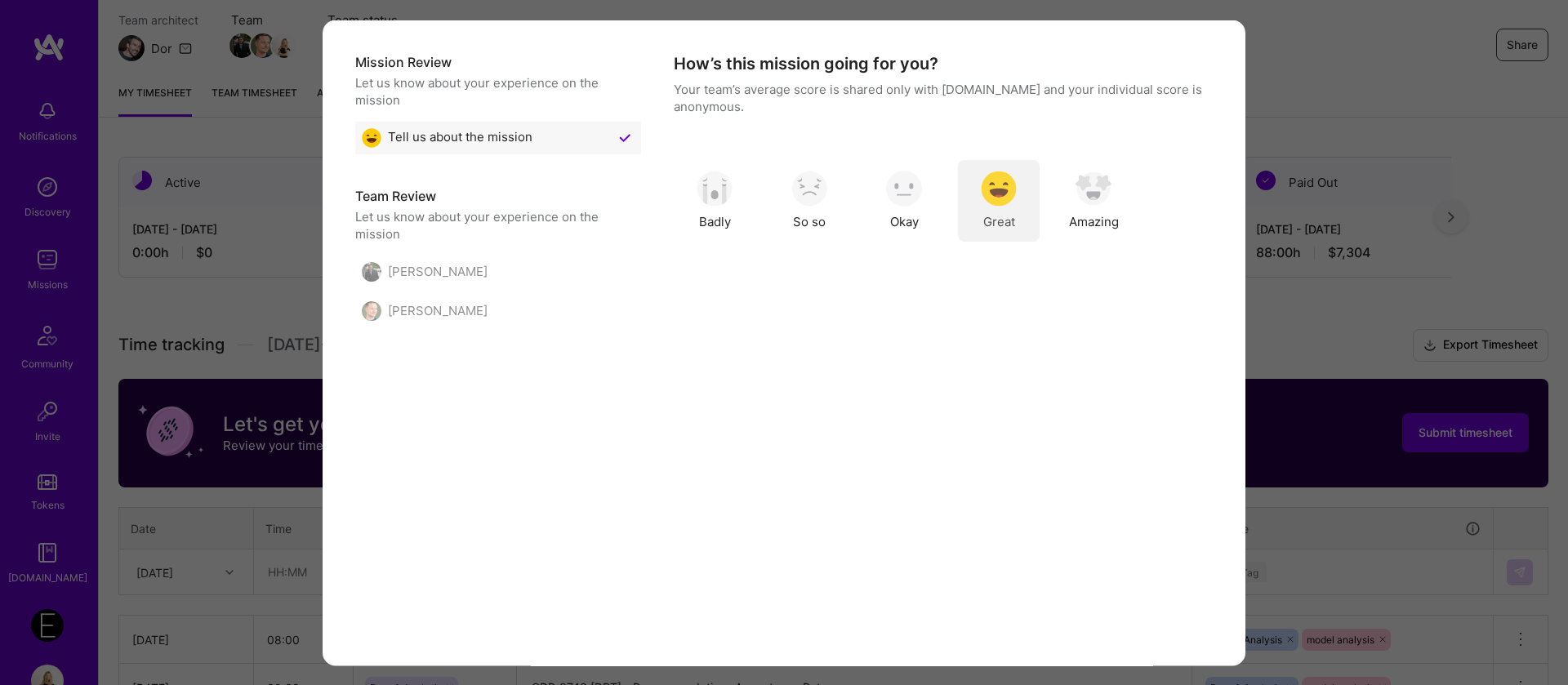
click at [1011, 172] on img "modal" at bounding box center [998, 189] width 36 height 36
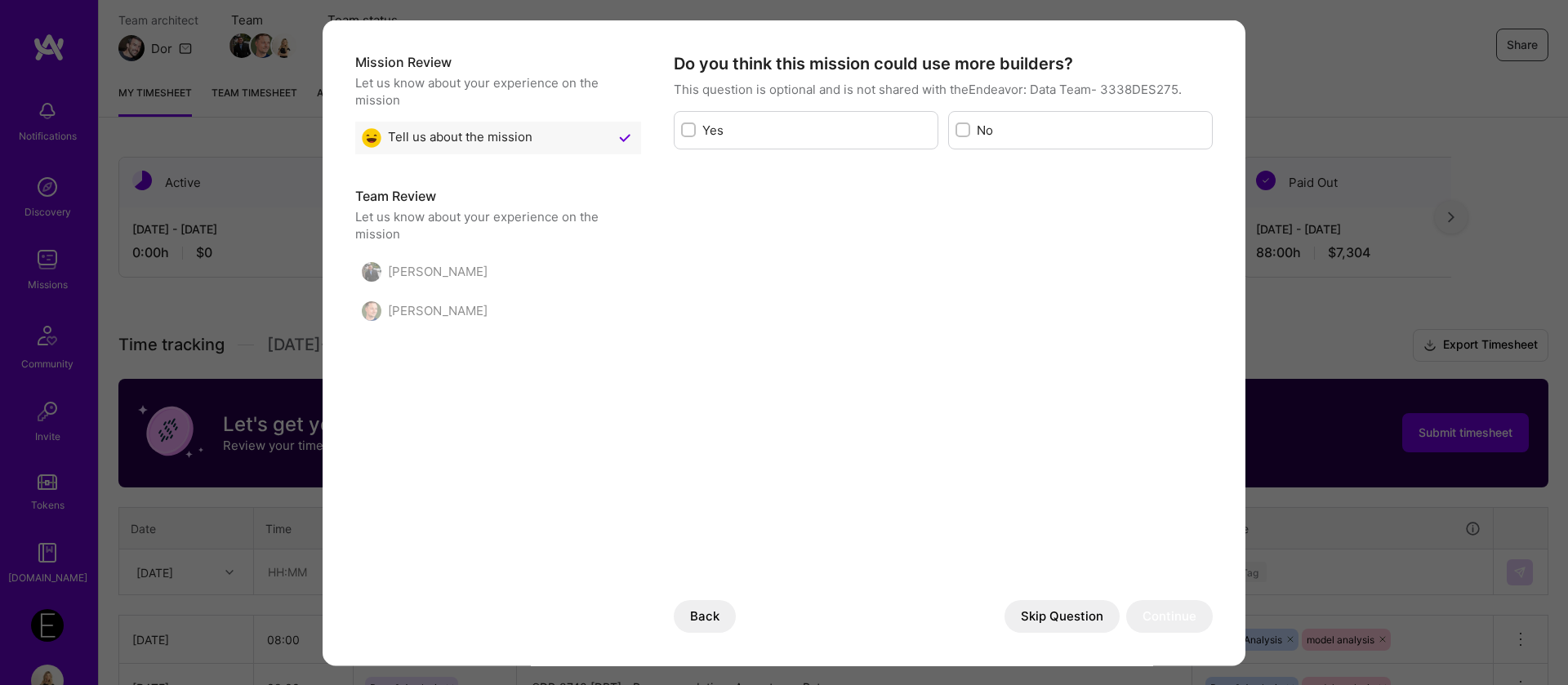
click at [810, 137] on label "Yes" at bounding box center [816, 129] width 228 height 18
click at [696, 137] on input "modal" at bounding box center [689, 130] width 11 height 11
checkbox input "true"
click at [1057, 621] on button "Skip Question" at bounding box center [1062, 616] width 115 height 32
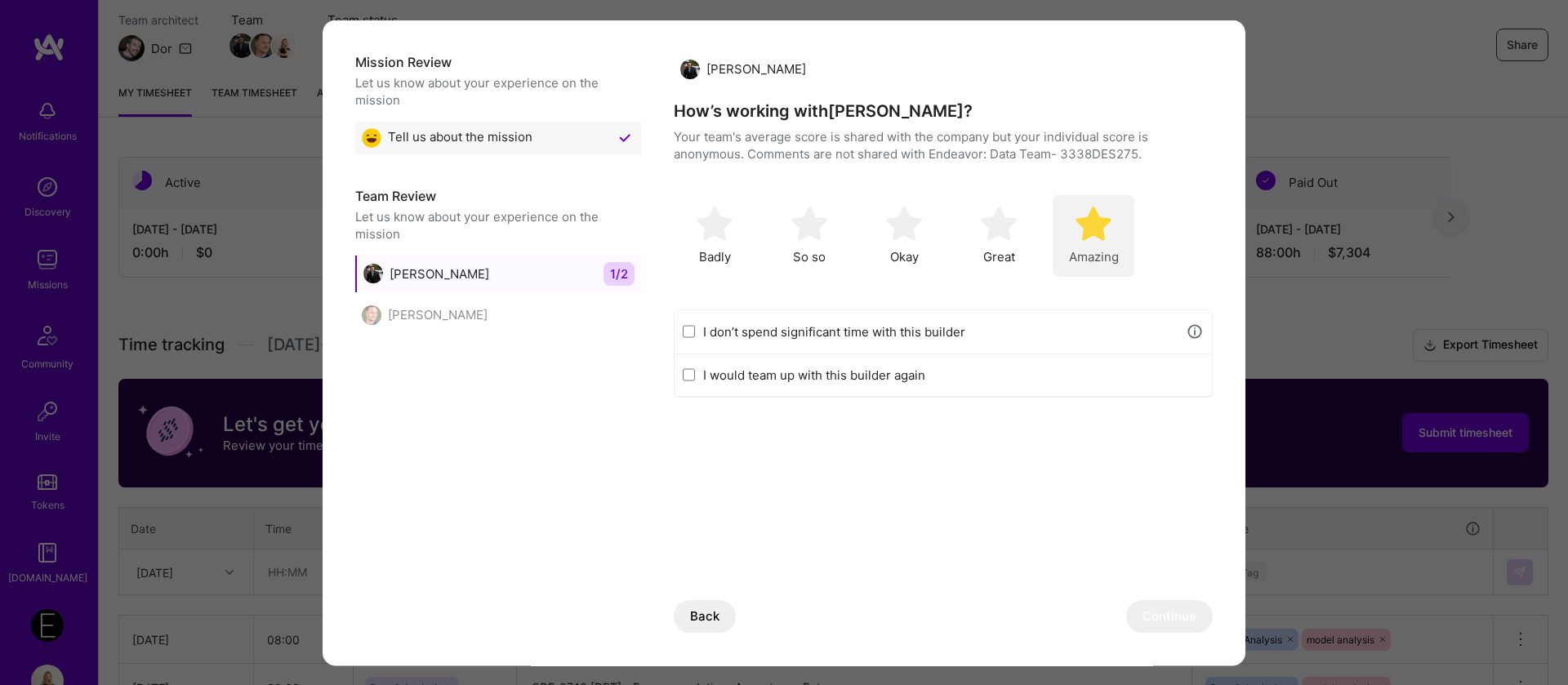
click at [1093, 237] on img "modal" at bounding box center [1093, 224] width 36 height 36
click at [846, 382] on label "I would team up with this builder again" at bounding box center [954, 374] width 501 height 18
click at [695, 382] on input "I would team up with this builder again" at bounding box center [688, 375] width 12 height 13
checkbox input "true"
click at [1147, 612] on button "Continue" at bounding box center [1170, 616] width 87 height 32
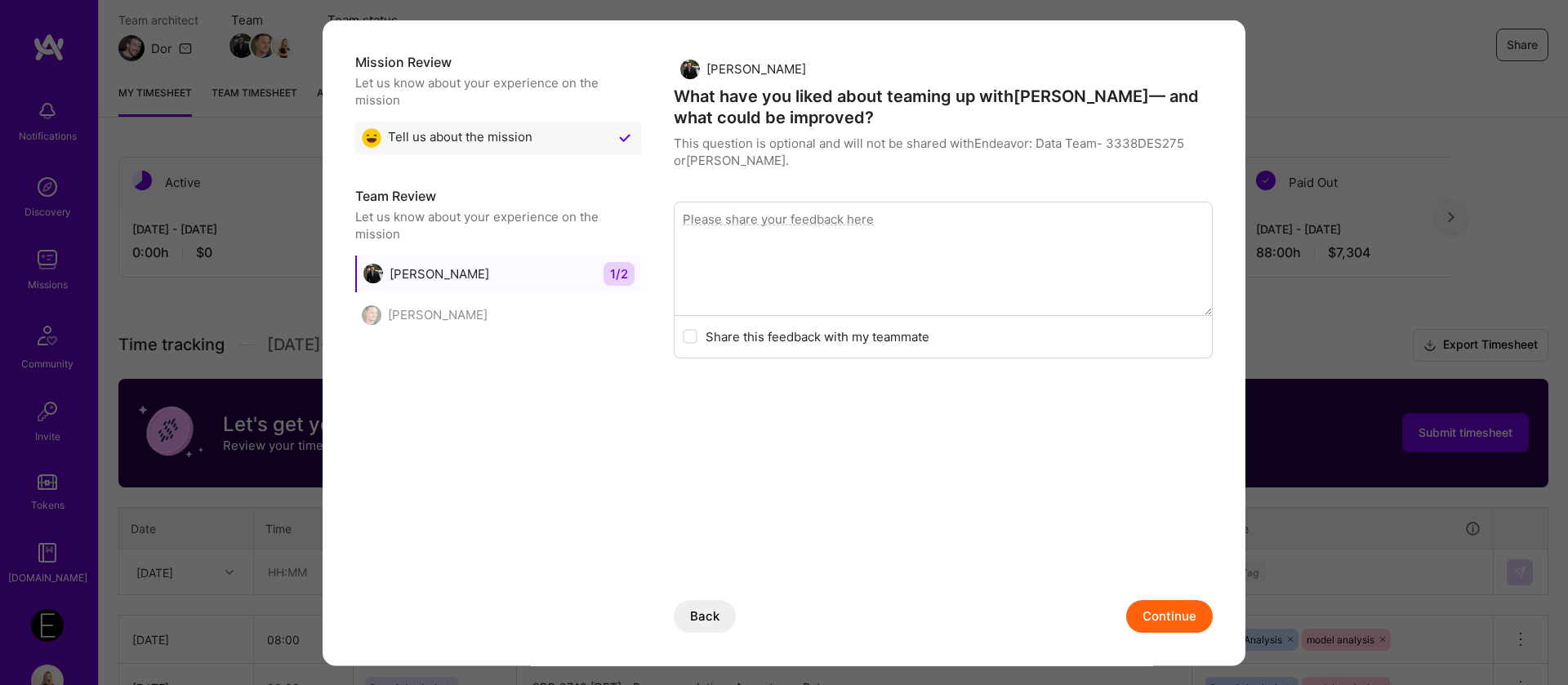
click at [1147, 607] on button "Continue" at bounding box center [1170, 616] width 87 height 32
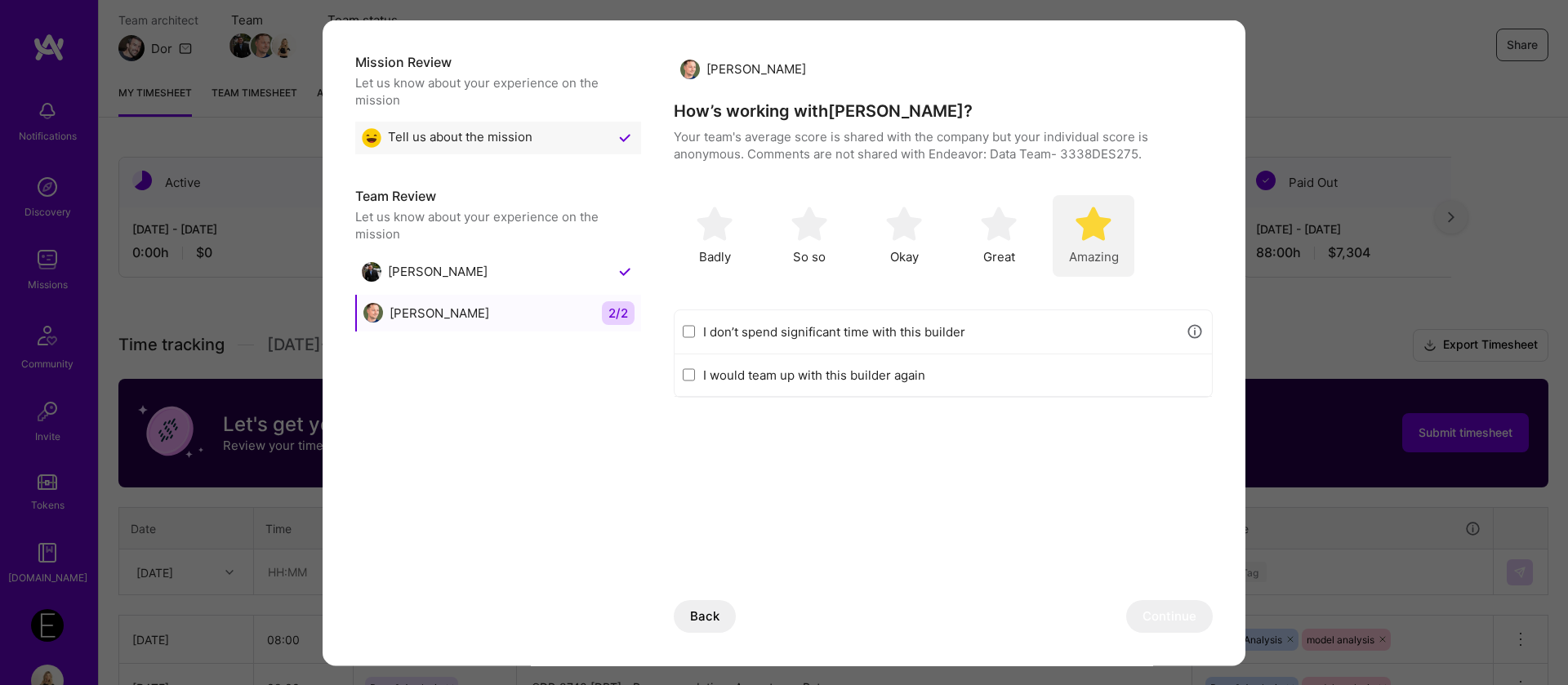
click at [1104, 242] on div "Amazing" at bounding box center [1093, 235] width 81 height 81
click at [956, 378] on label "I would team up with this builder again" at bounding box center [954, 374] width 501 height 18
click at [695, 378] on input "I would team up with this builder again" at bounding box center [688, 375] width 12 height 13
checkbox input "true"
click at [1181, 618] on button "Continue" at bounding box center [1170, 616] width 87 height 32
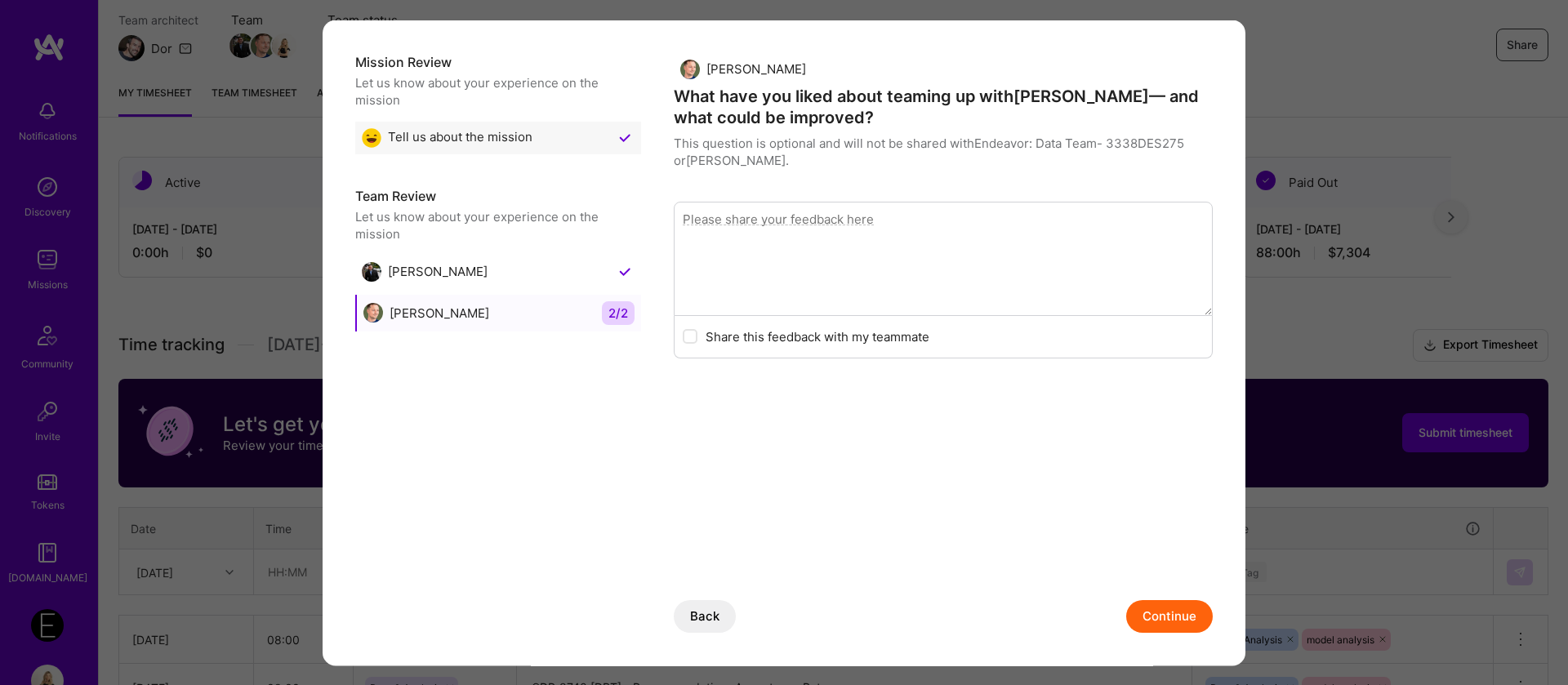
click at [1181, 618] on button "Continue" at bounding box center [1170, 616] width 87 height 32
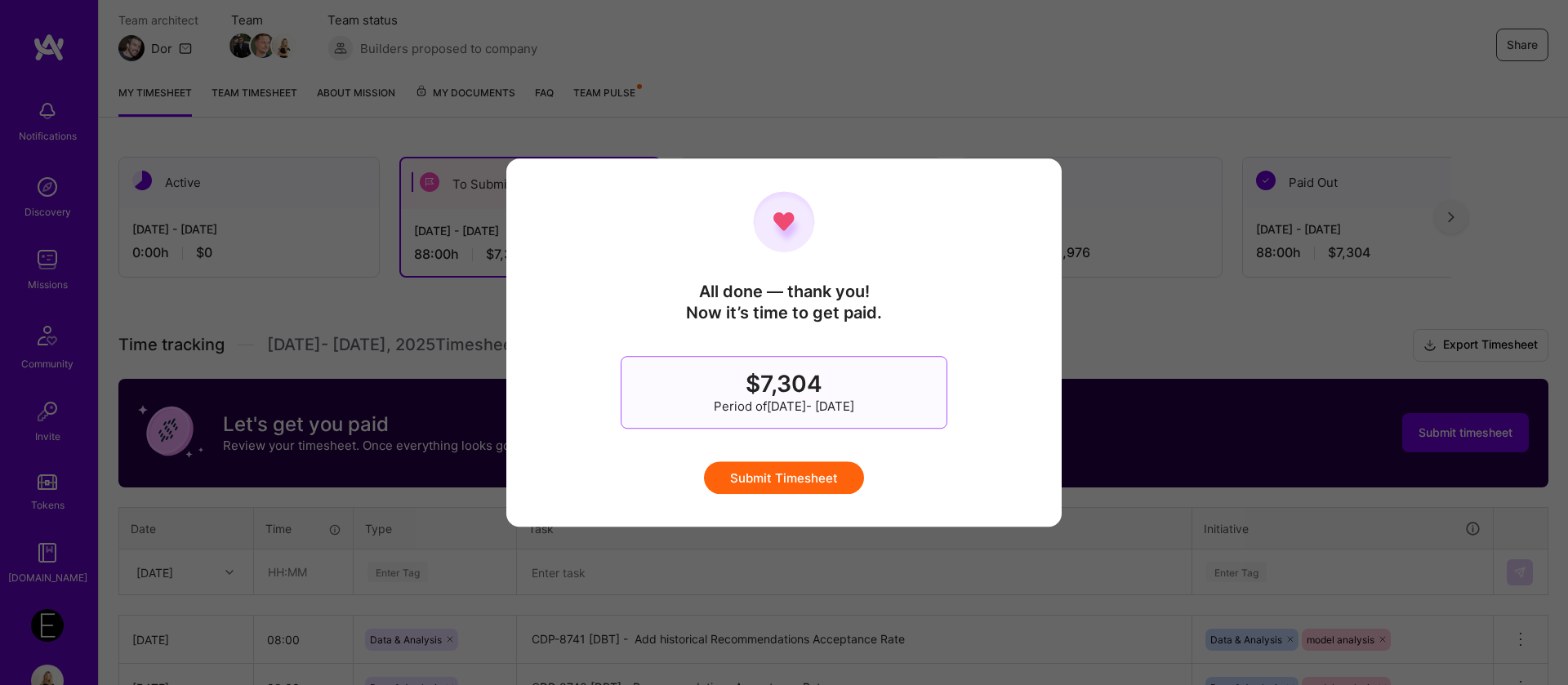
click at [810, 481] on button "Submit Timesheet" at bounding box center [784, 477] width 160 height 32
